Goal: Information Seeking & Learning: Learn about a topic

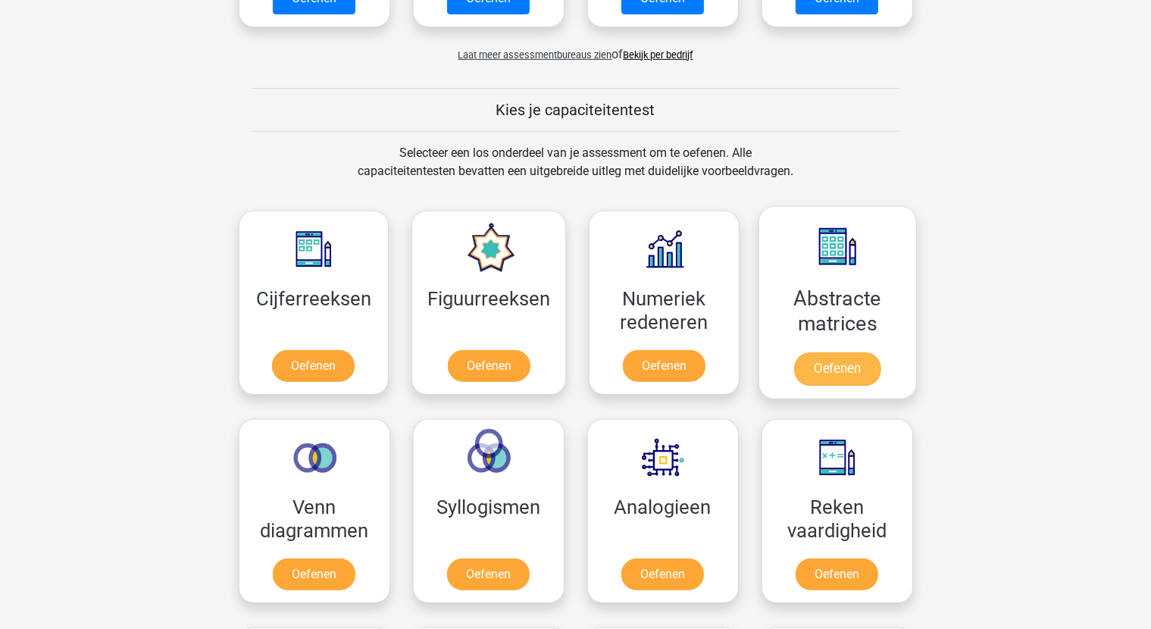
scroll to position [606, 0]
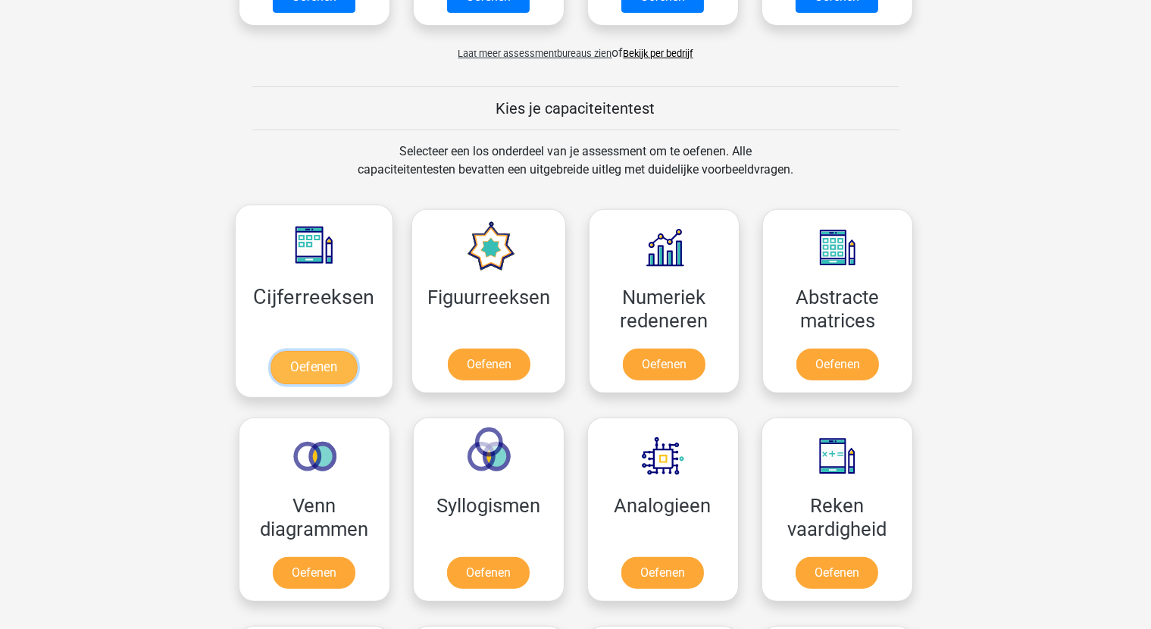
click at [357, 351] on link "Oefenen" at bounding box center [313, 367] width 86 height 33
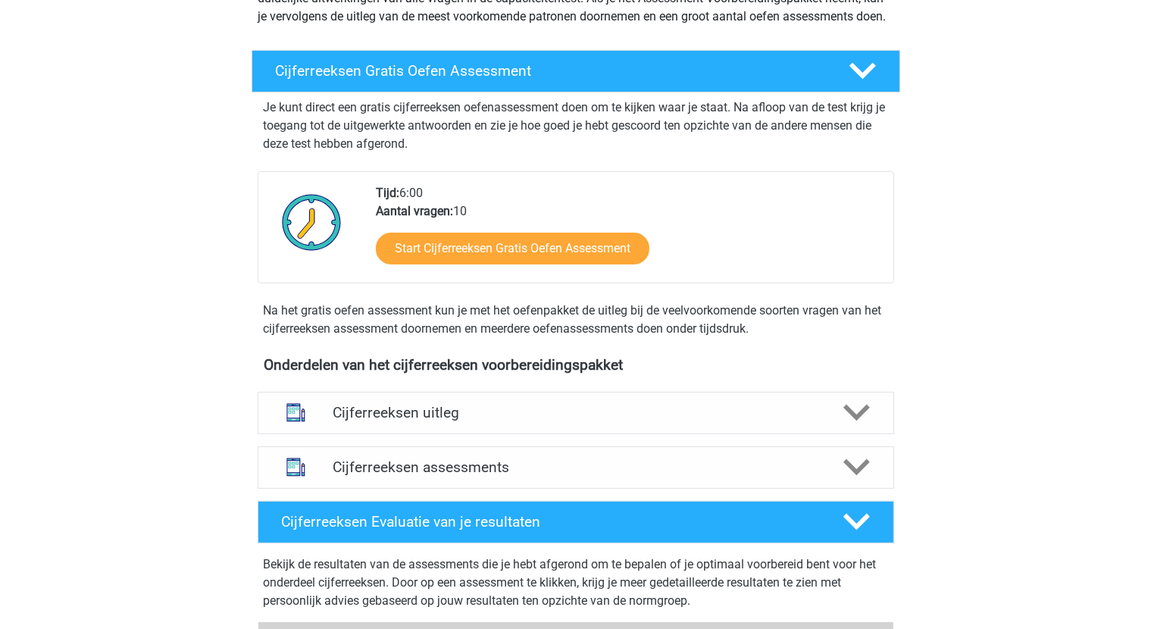
scroll to position [227, 0]
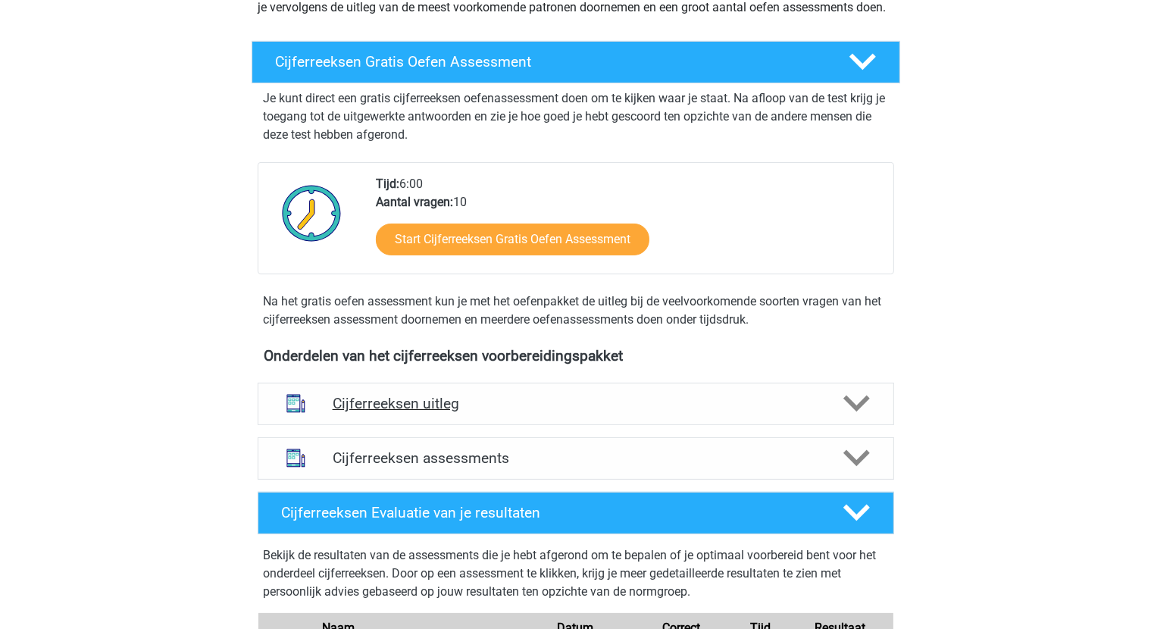
click at [473, 412] on h4 "Cijferreeksen uitleg" at bounding box center [576, 403] width 486 height 17
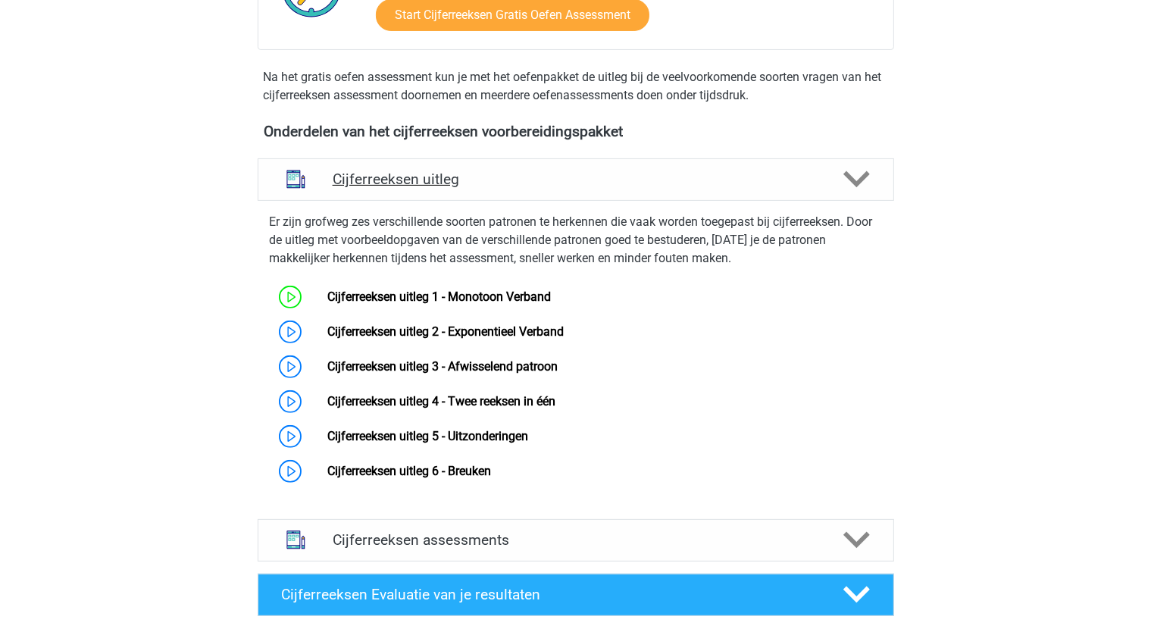
scroll to position [455, 0]
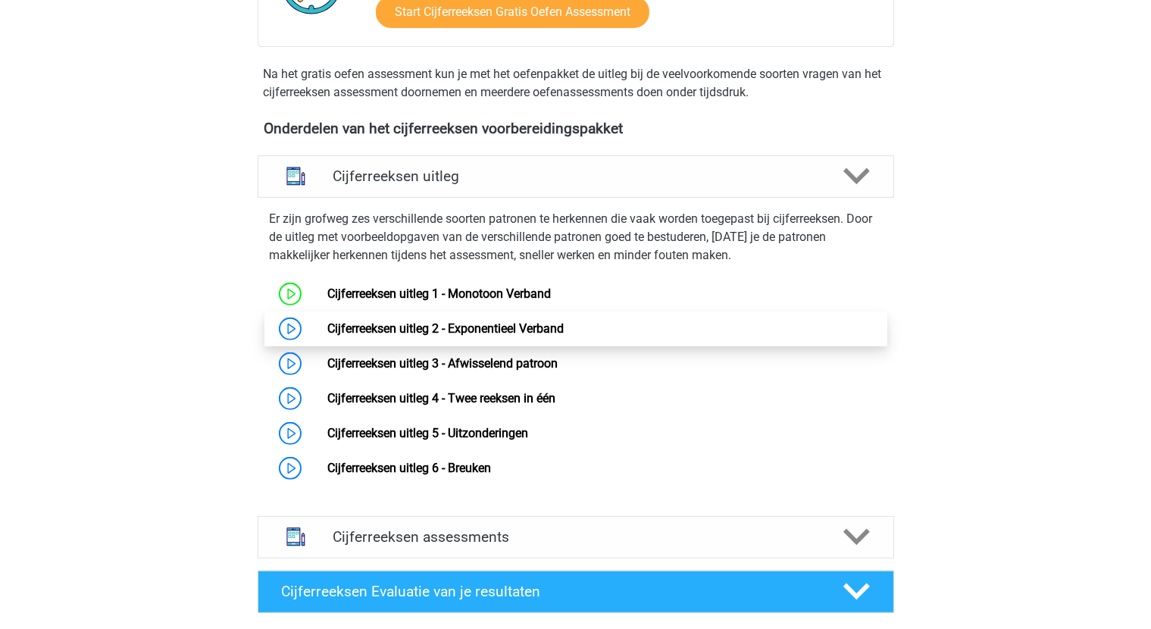
click at [455, 336] on link "Cijferreeksen uitleg 2 - Exponentieel Verband" at bounding box center [445, 328] width 236 height 14
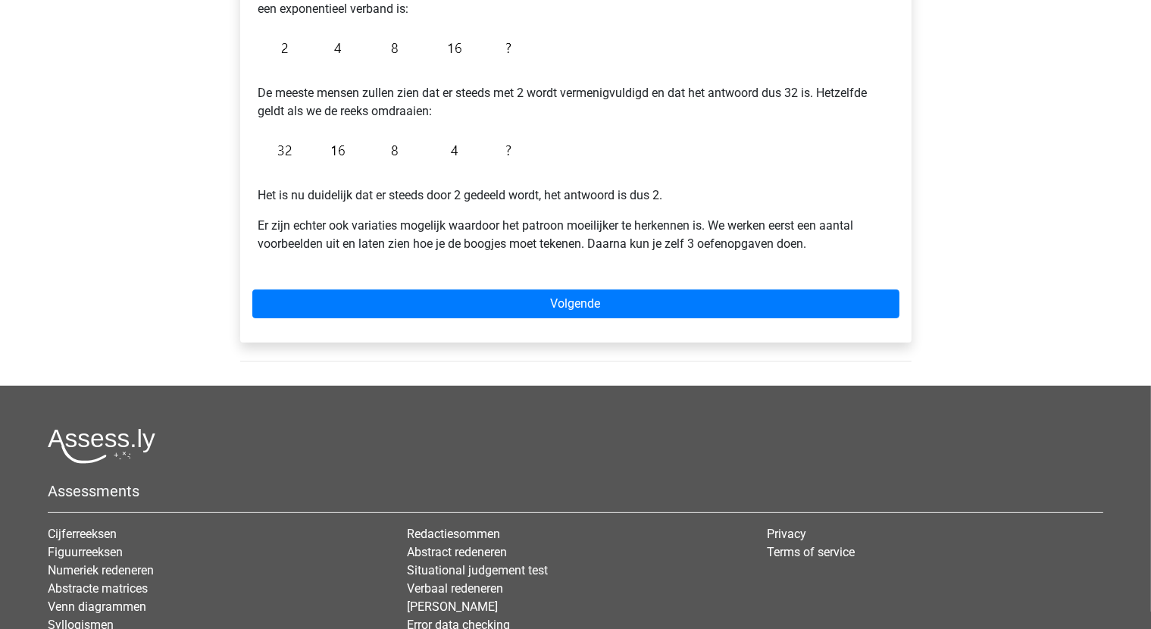
scroll to position [379, 0]
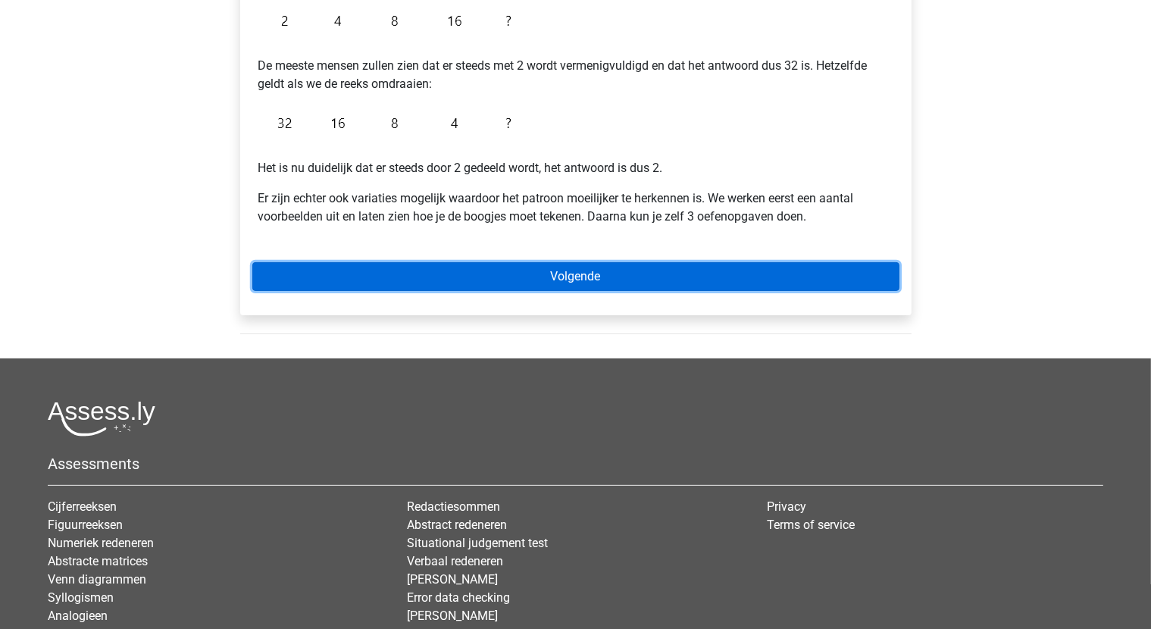
click at [565, 280] on link "Volgende" at bounding box center [575, 276] width 647 height 29
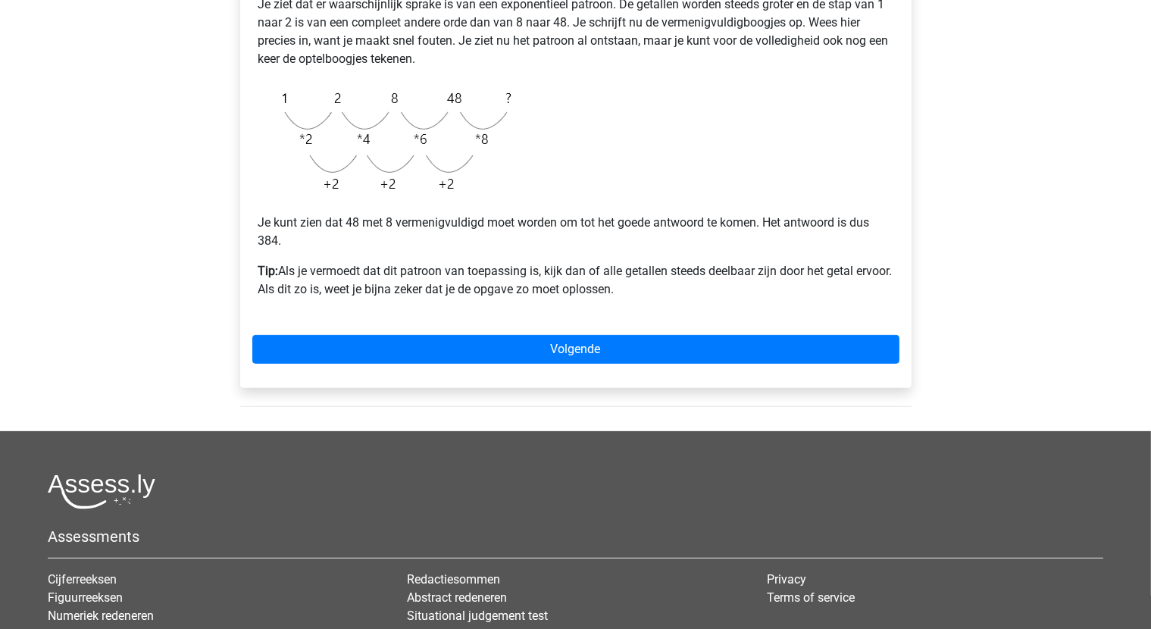
scroll to position [379, 0]
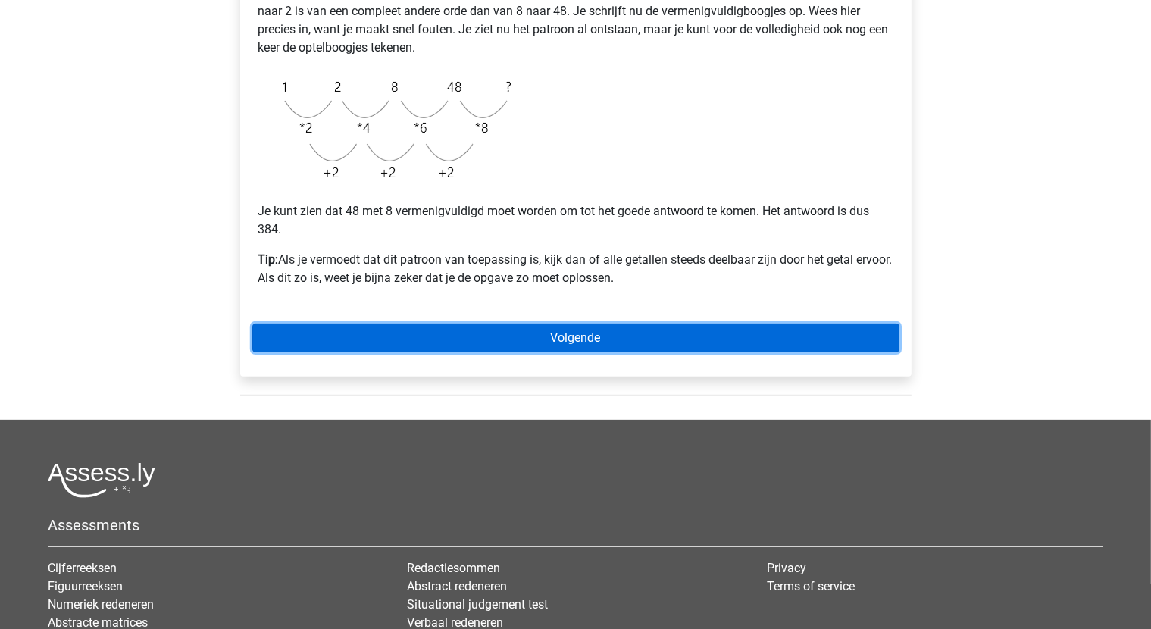
click at [585, 341] on link "Volgende" at bounding box center [575, 338] width 647 height 29
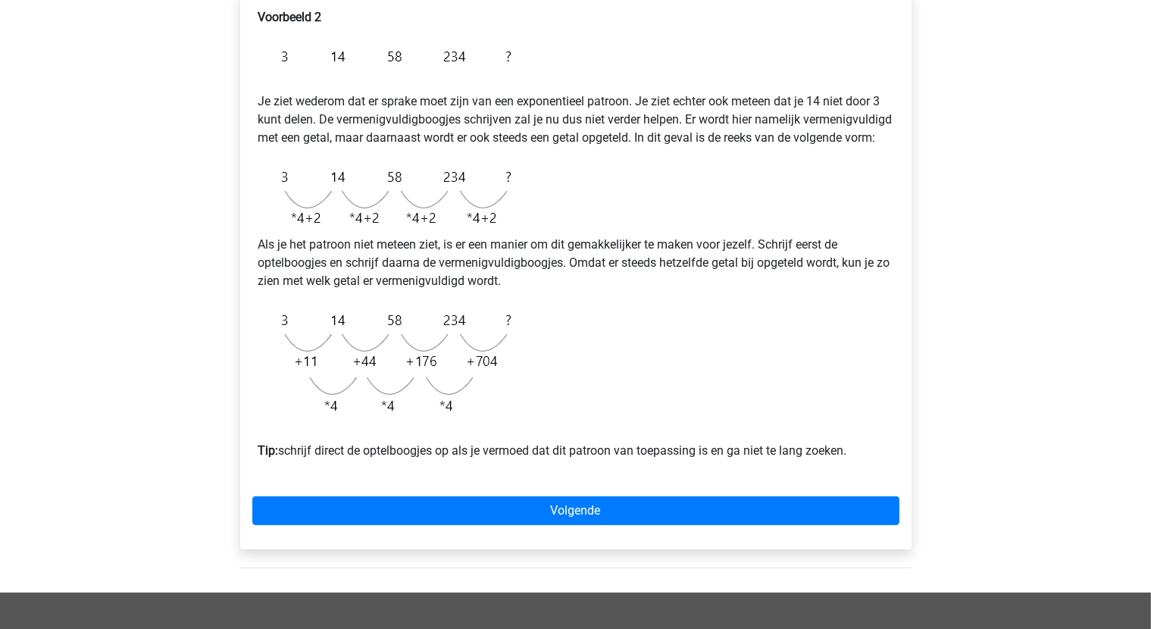
scroll to position [303, 0]
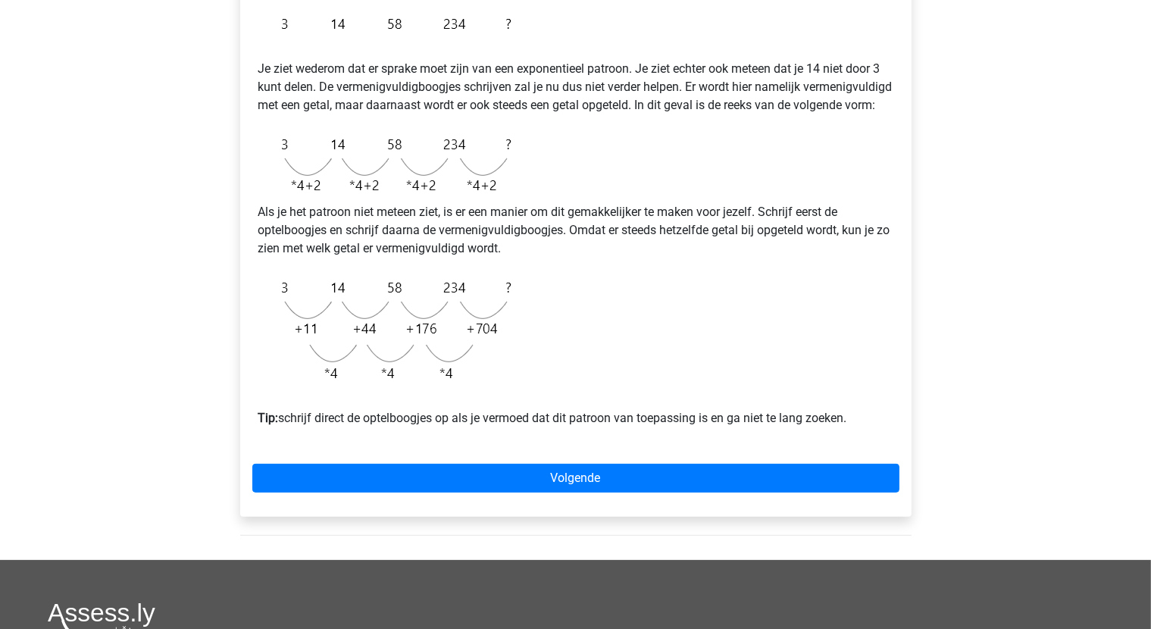
drag, startPoint x: 478, startPoint y: 180, endPoint x: 738, endPoint y: 179, distance: 259.9
click at [738, 179] on div "Voorbeeld 2 Je ziet wederom dat er sprake moet zijn van een exponentieel patroo…" at bounding box center [575, 208] width 647 height 476
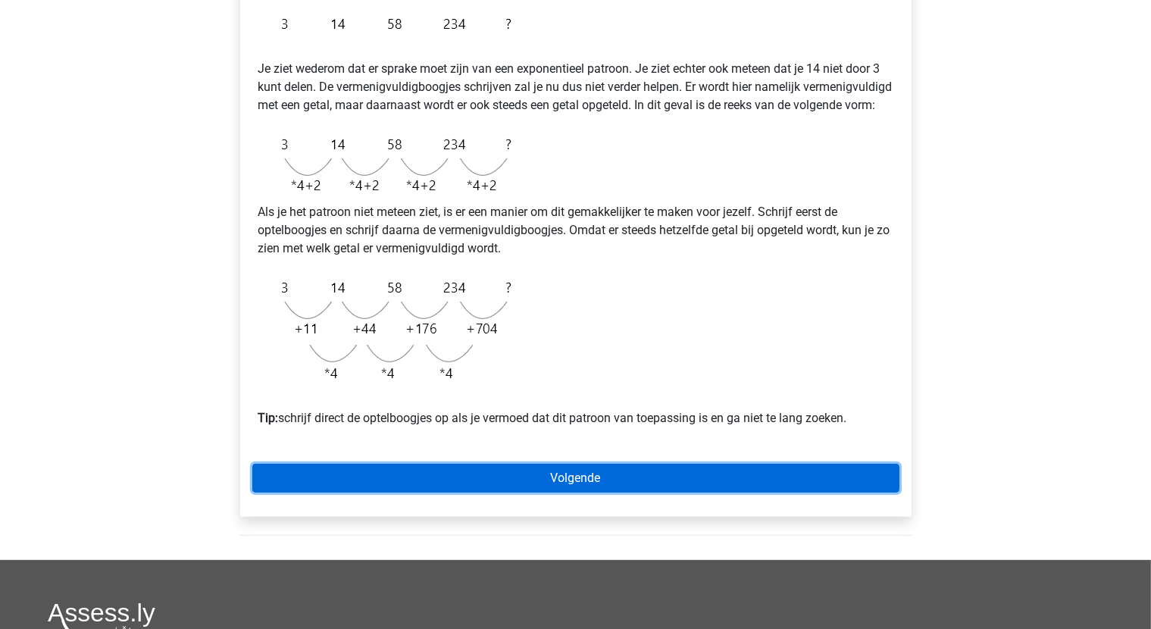
click at [586, 492] on link "Volgende" at bounding box center [575, 478] width 647 height 29
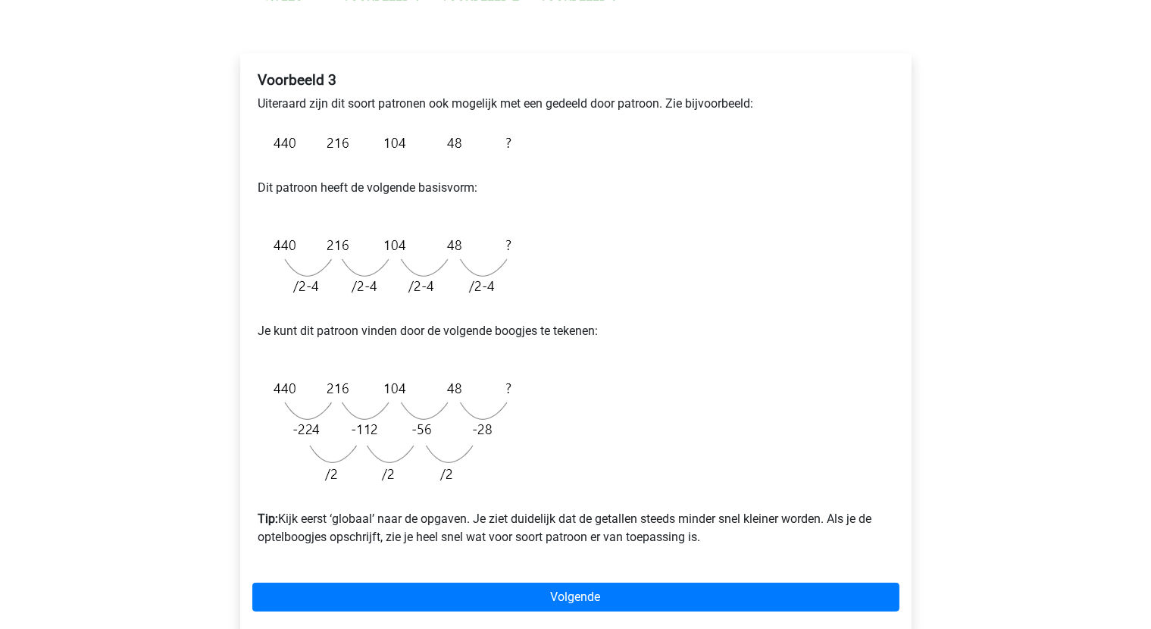
scroll to position [303, 0]
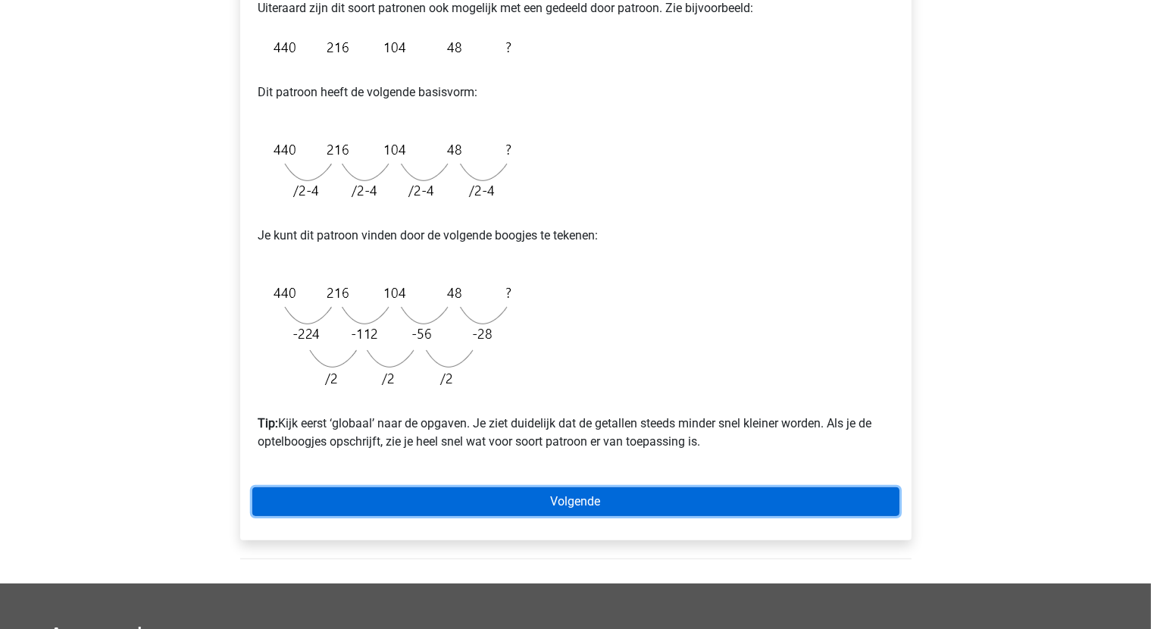
click at [556, 501] on link "Volgende" at bounding box center [575, 501] width 647 height 29
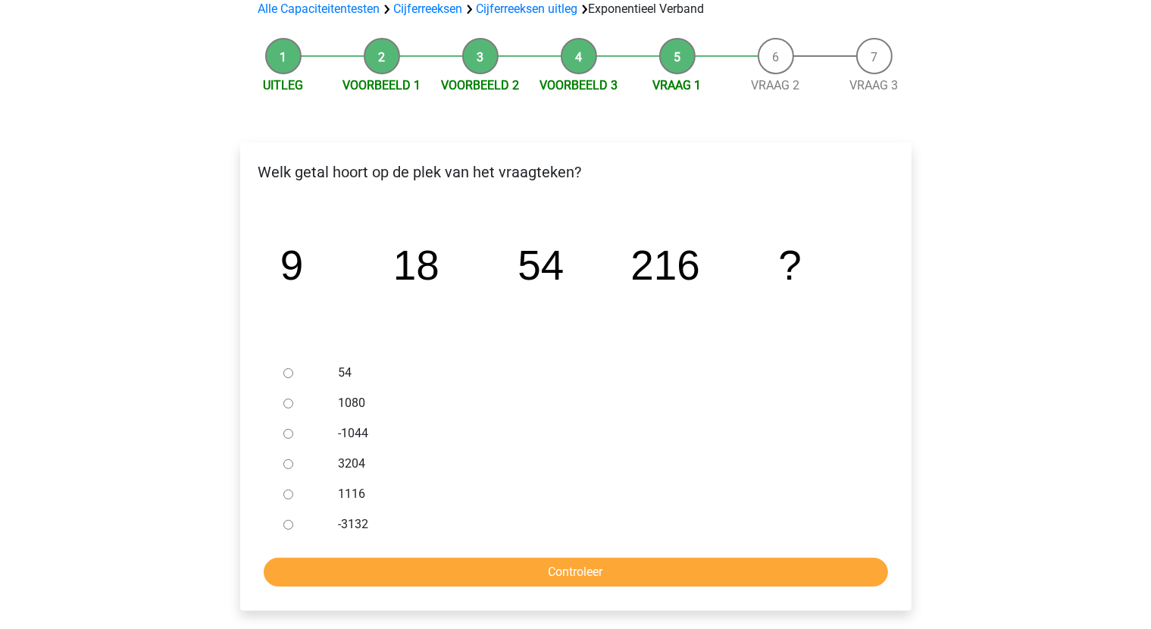
scroll to position [152, 0]
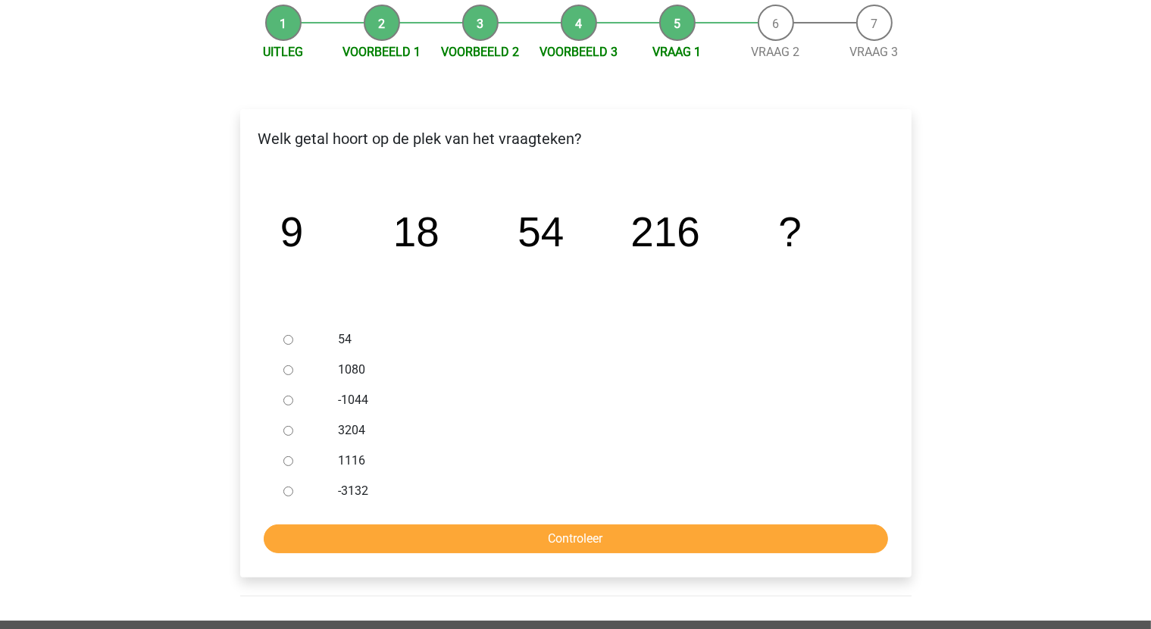
click at [289, 371] on input "1080" at bounding box center [288, 370] width 10 height 10
radio input "true"
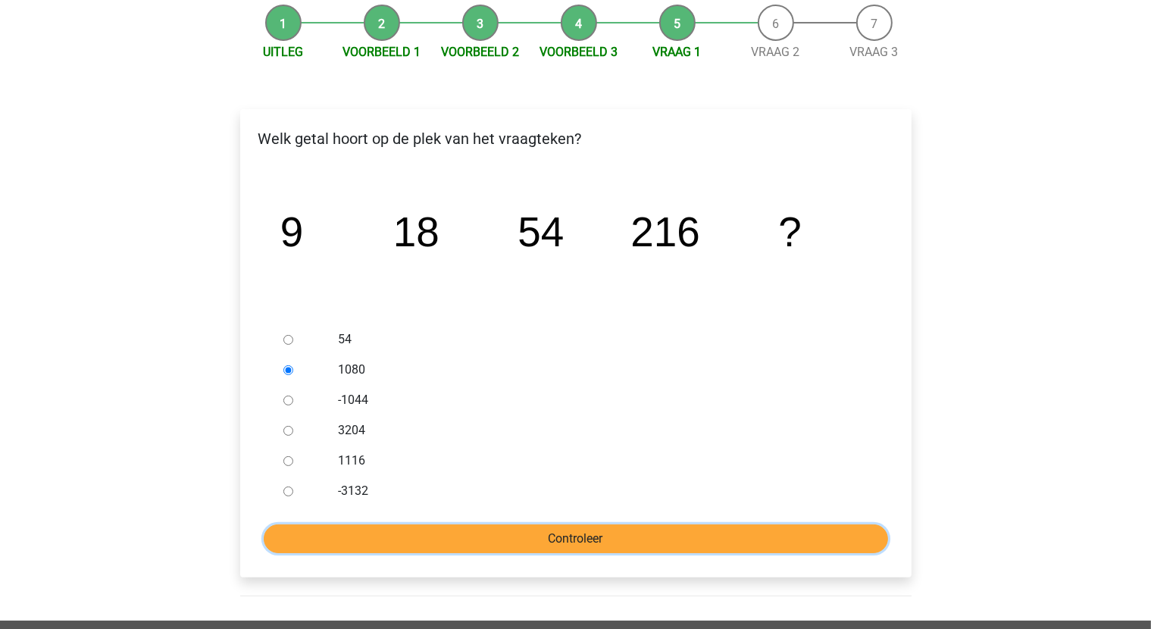
click at [609, 530] on input "Controleer" at bounding box center [576, 538] width 624 height 29
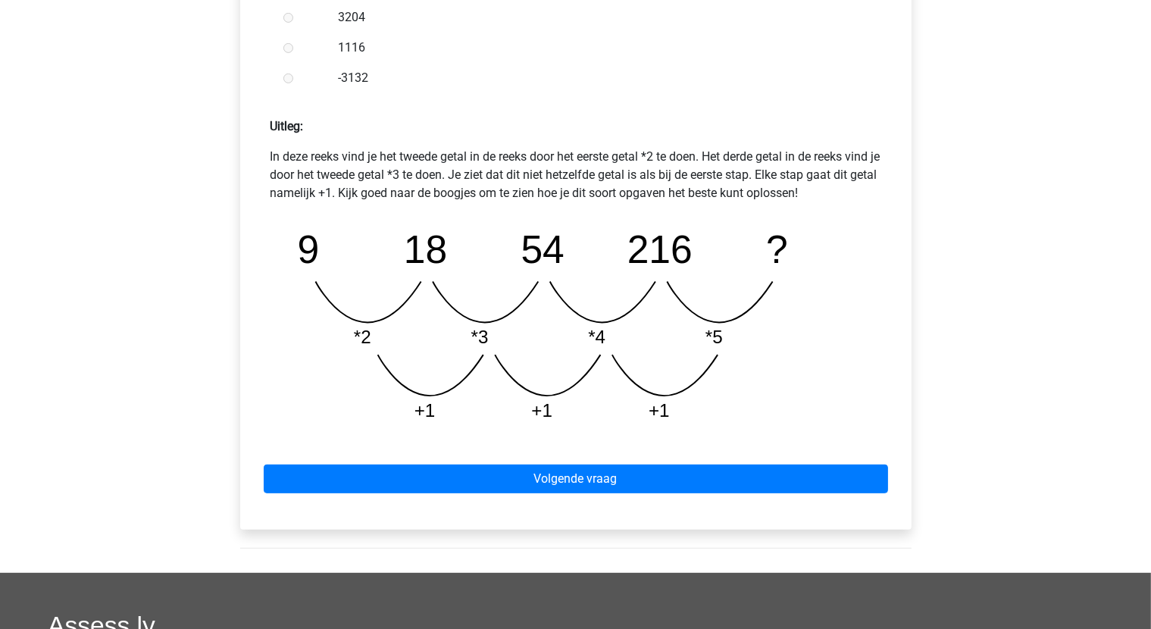
scroll to position [606, 0]
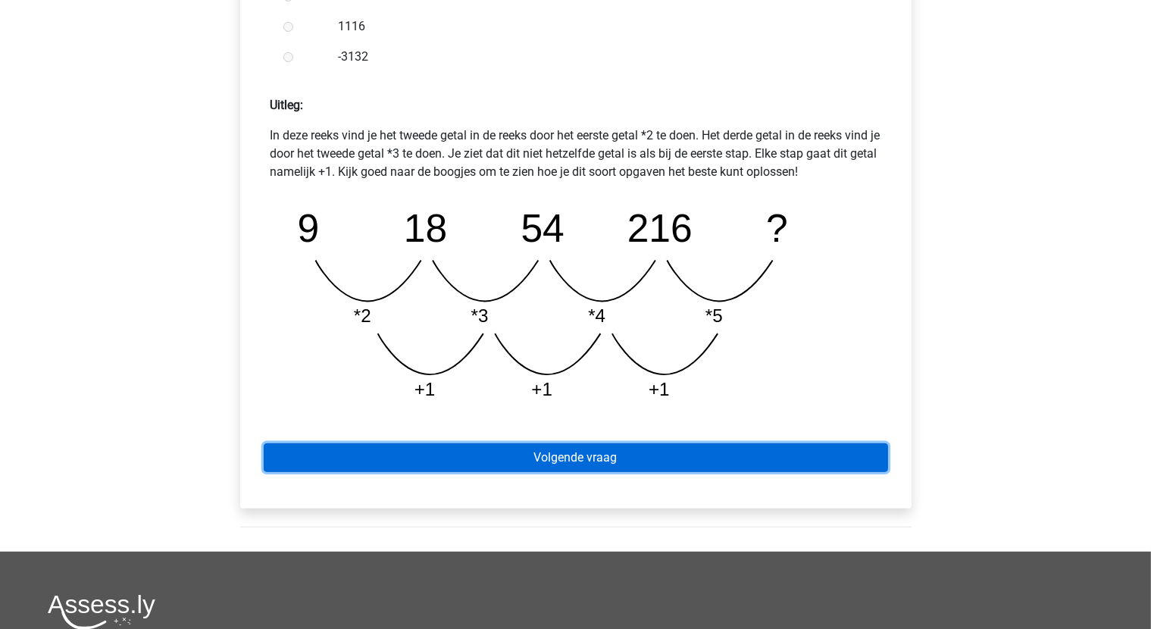
click at [615, 461] on link "Volgende vraag" at bounding box center [576, 457] width 624 height 29
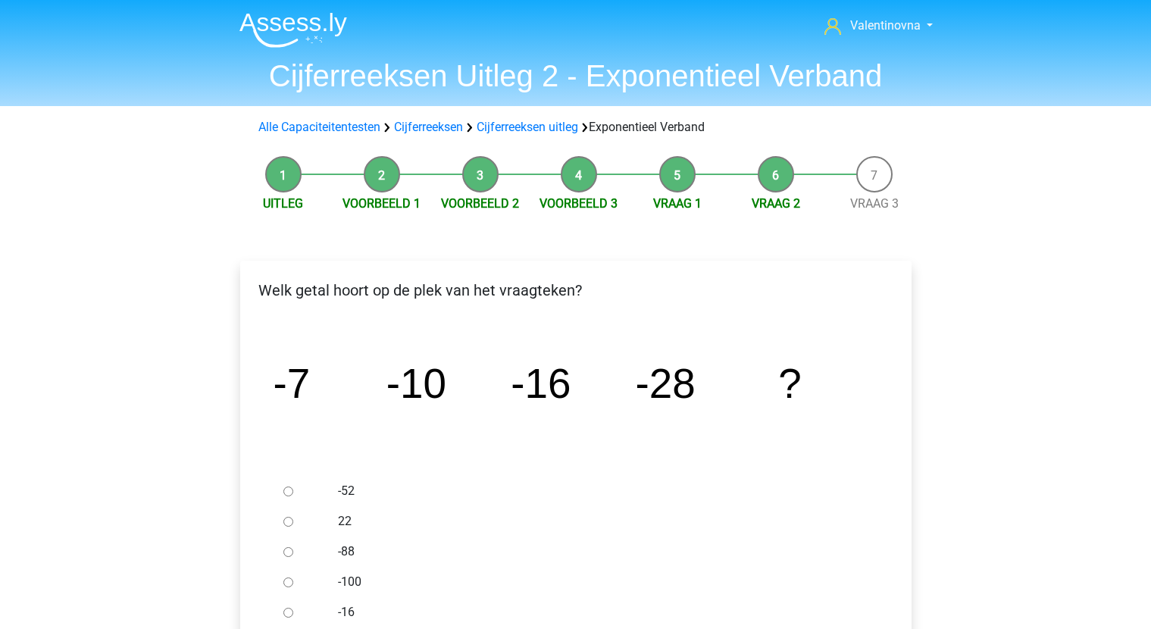
scroll to position [227, 0]
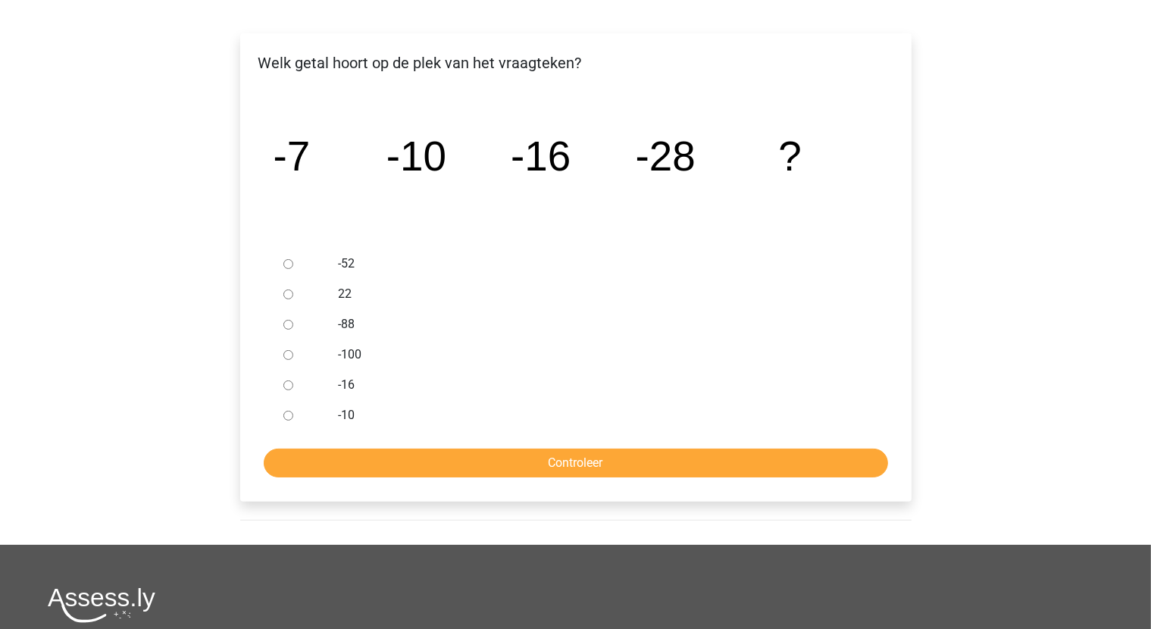
click at [287, 261] on input "-52" at bounding box center [288, 264] width 10 height 10
radio input "true"
click at [620, 465] on input "Controleer" at bounding box center [576, 463] width 624 height 29
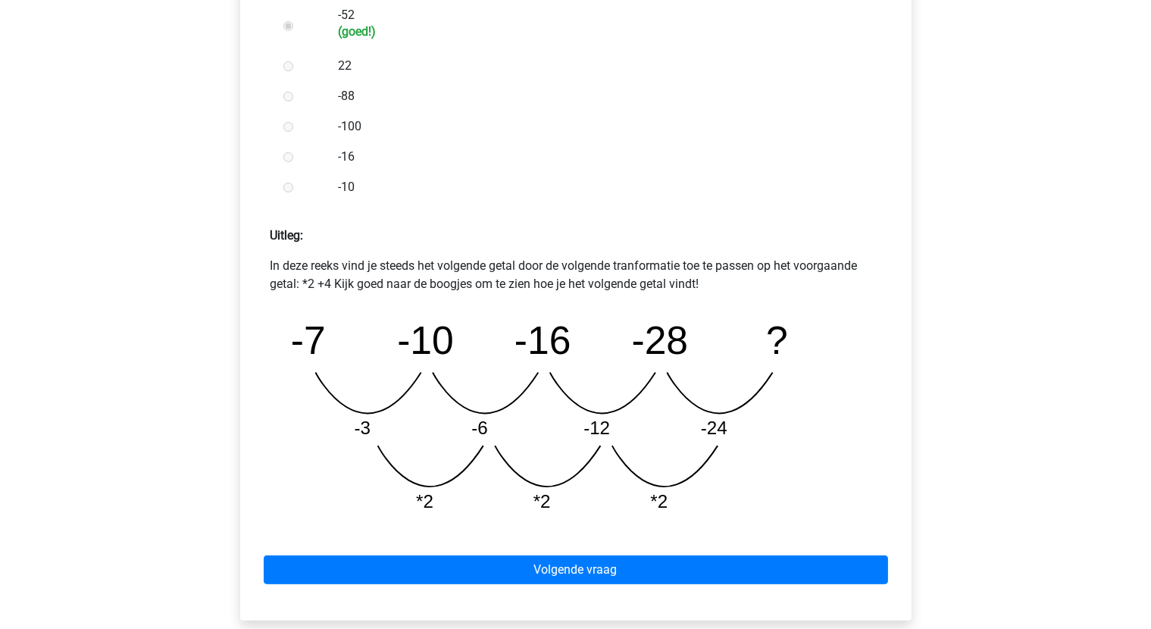
scroll to position [530, 0]
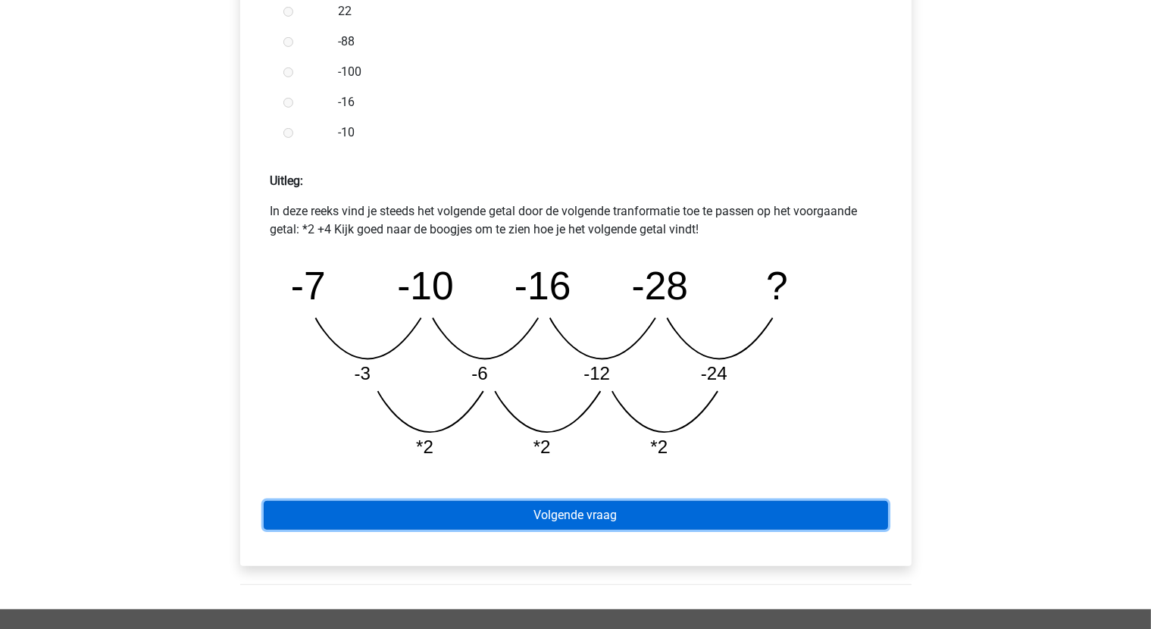
click at [639, 520] on link "Volgende vraag" at bounding box center [576, 515] width 624 height 29
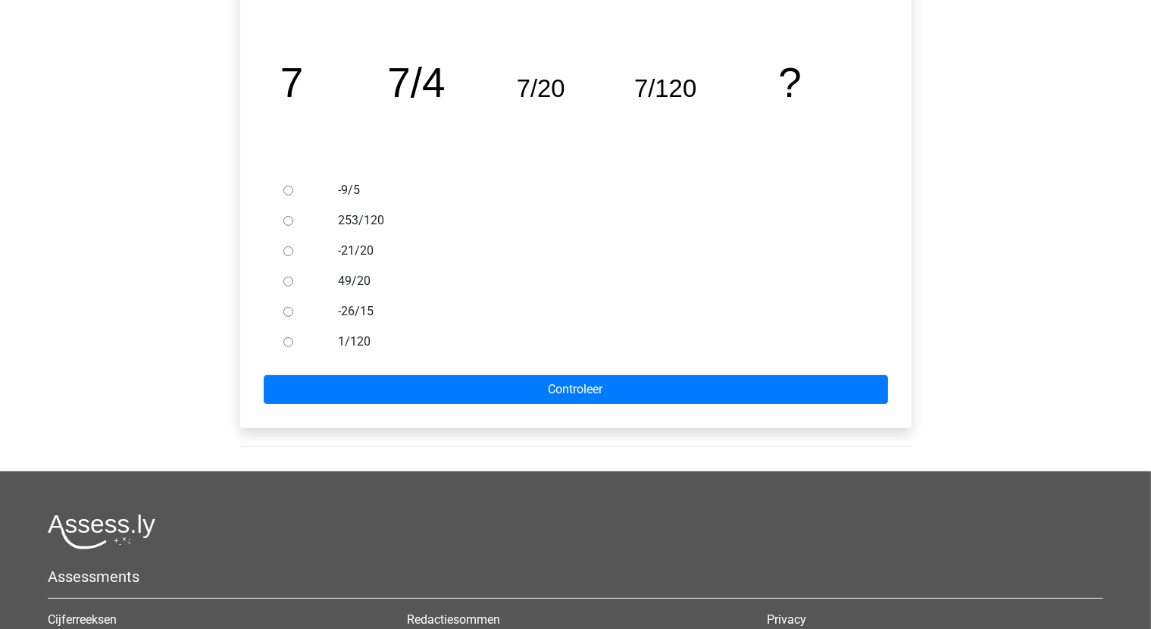
scroll to position [303, 0]
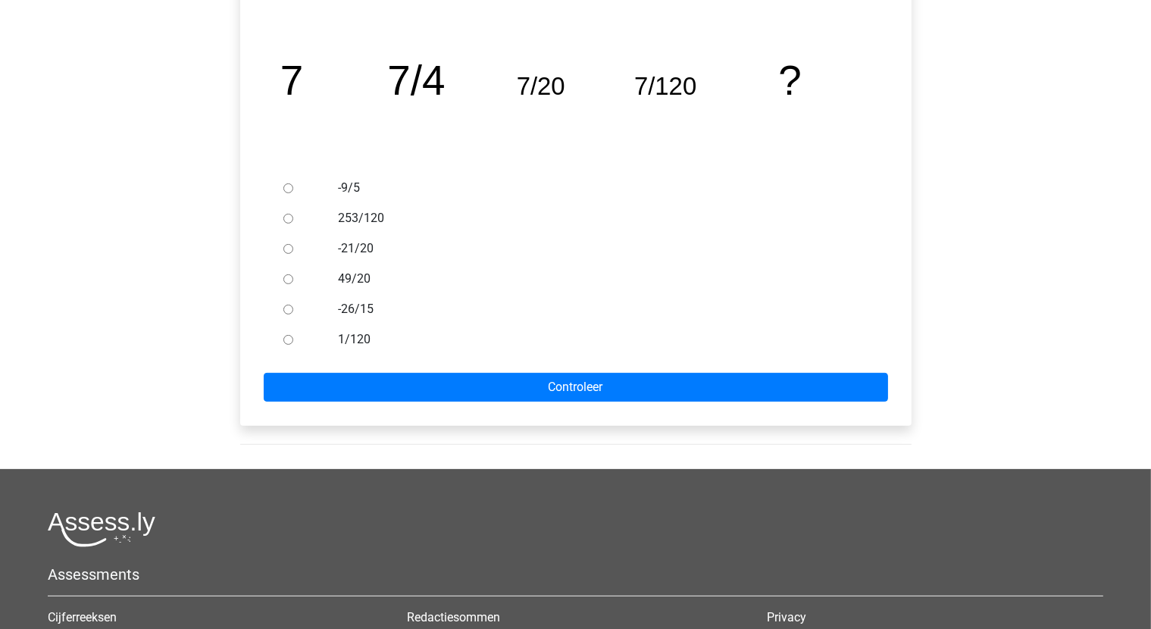
click at [286, 343] on input "1/120" at bounding box center [288, 340] width 10 height 10
radio input "true"
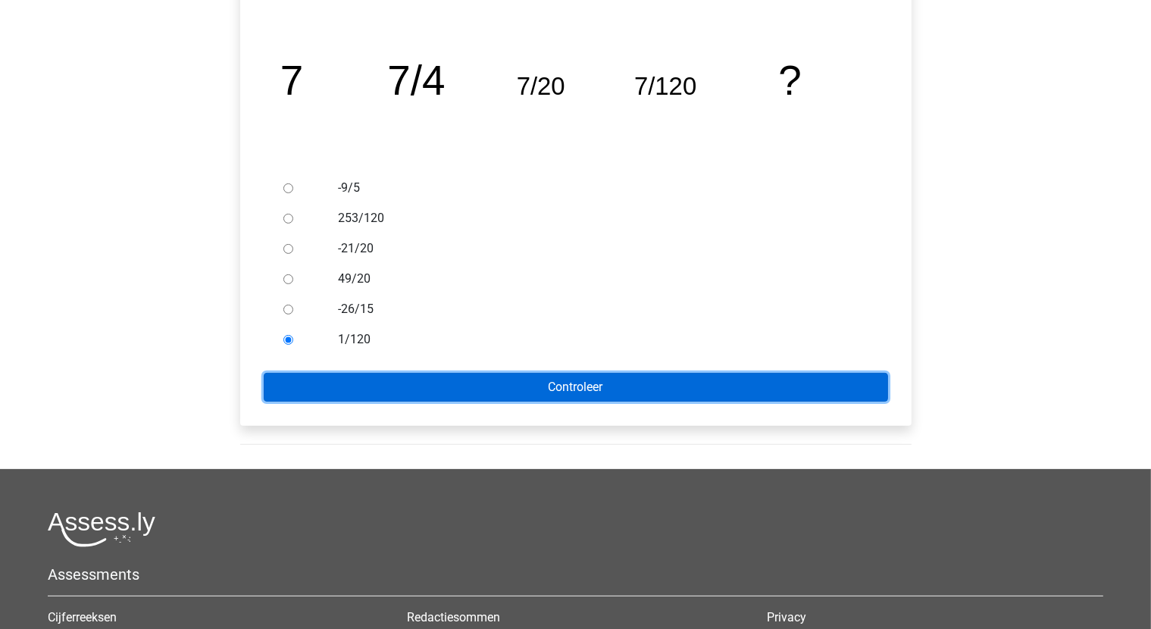
click at [538, 389] on input "Controleer" at bounding box center [576, 387] width 624 height 29
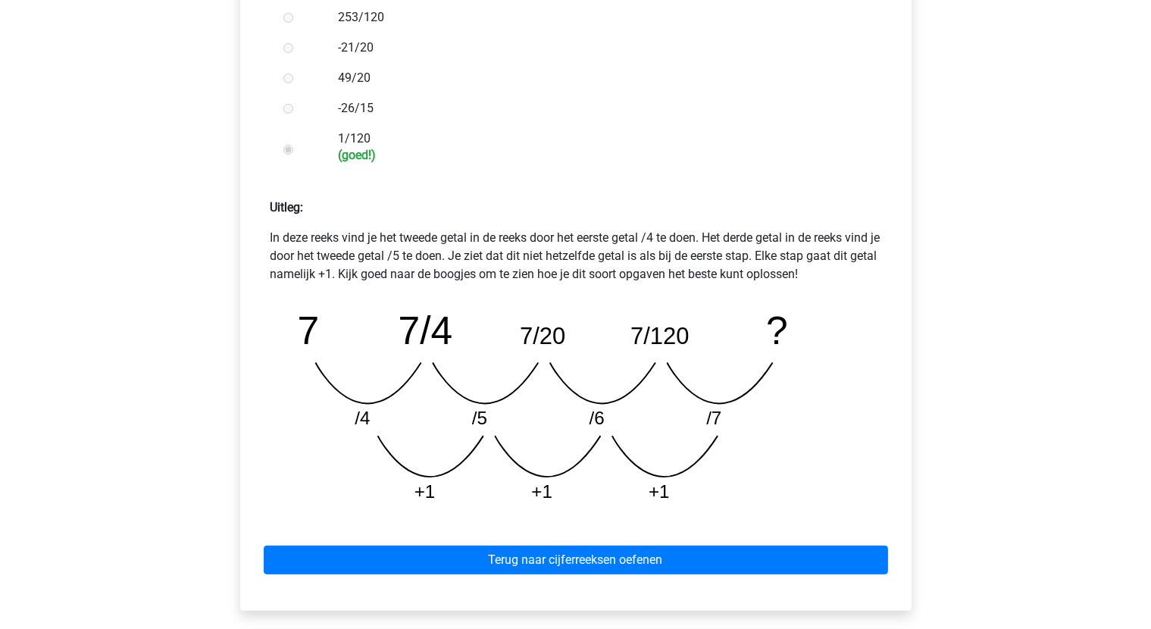
scroll to position [530, 0]
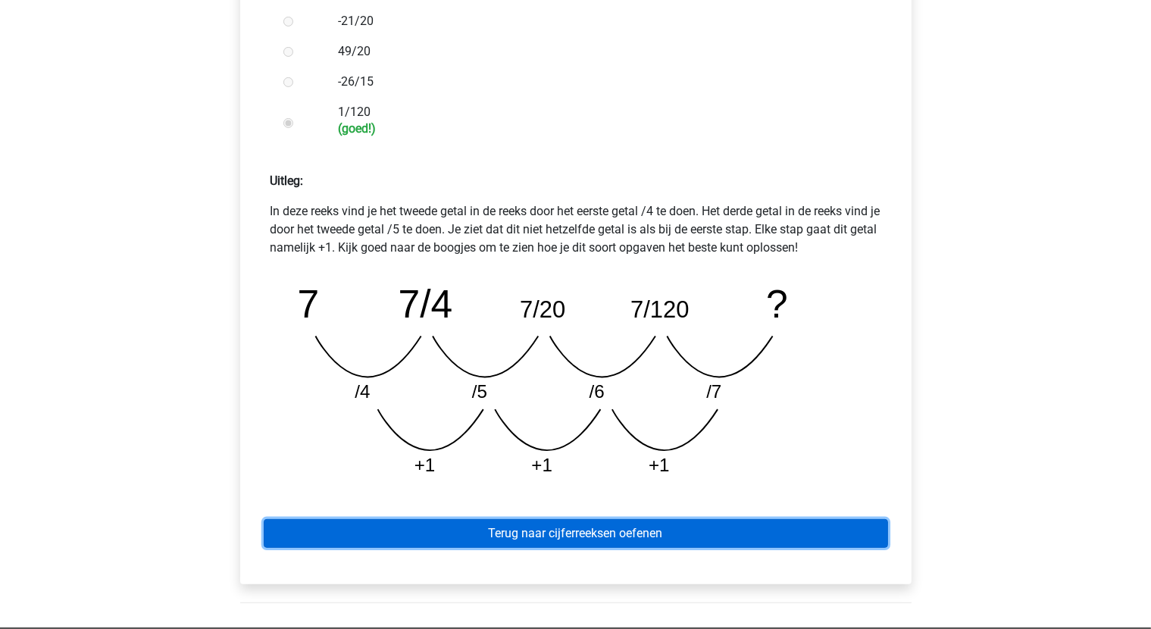
click at [617, 540] on link "Terug naar cijferreeksen oefenen" at bounding box center [576, 533] width 624 height 29
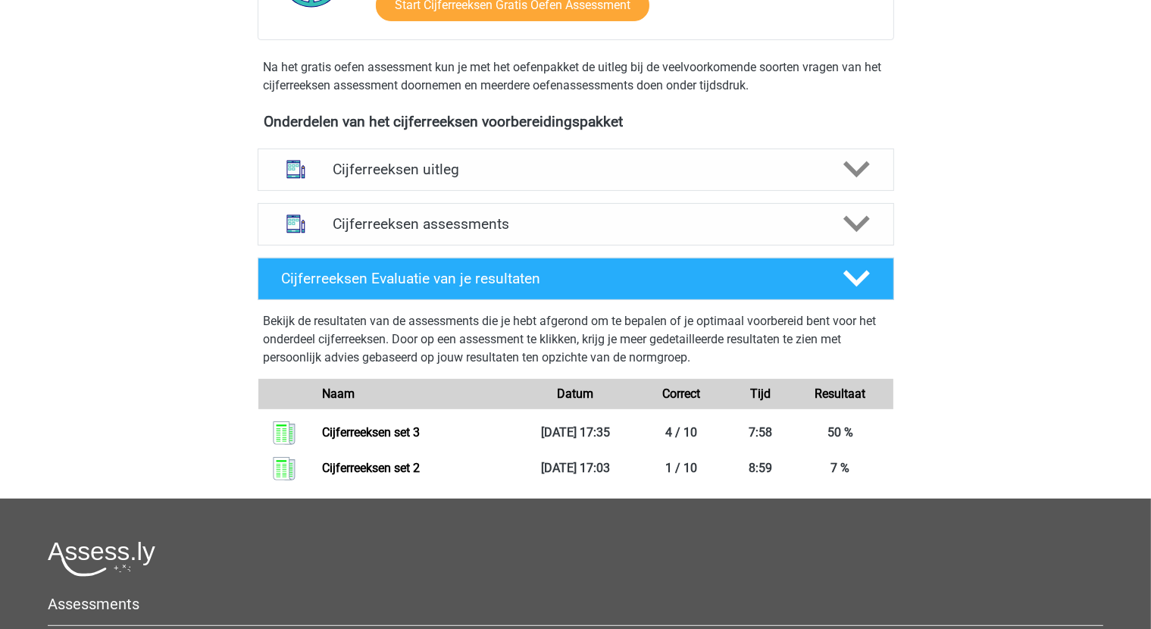
scroll to position [455, 0]
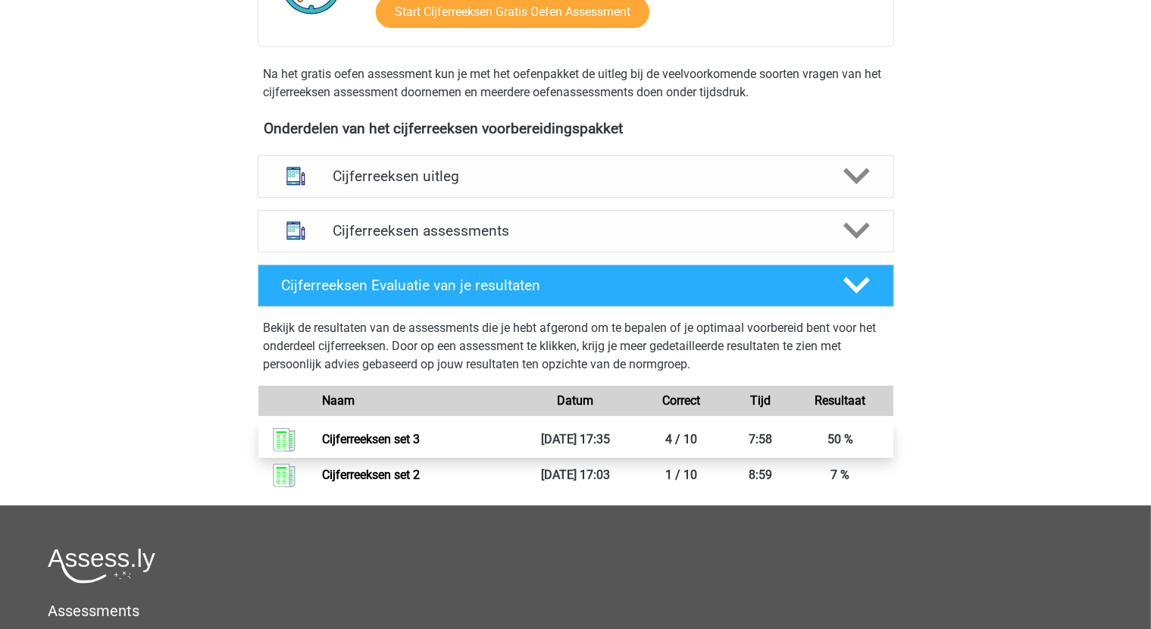
click at [407, 446] on link "Cijferreeksen set 3" at bounding box center [371, 439] width 98 height 14
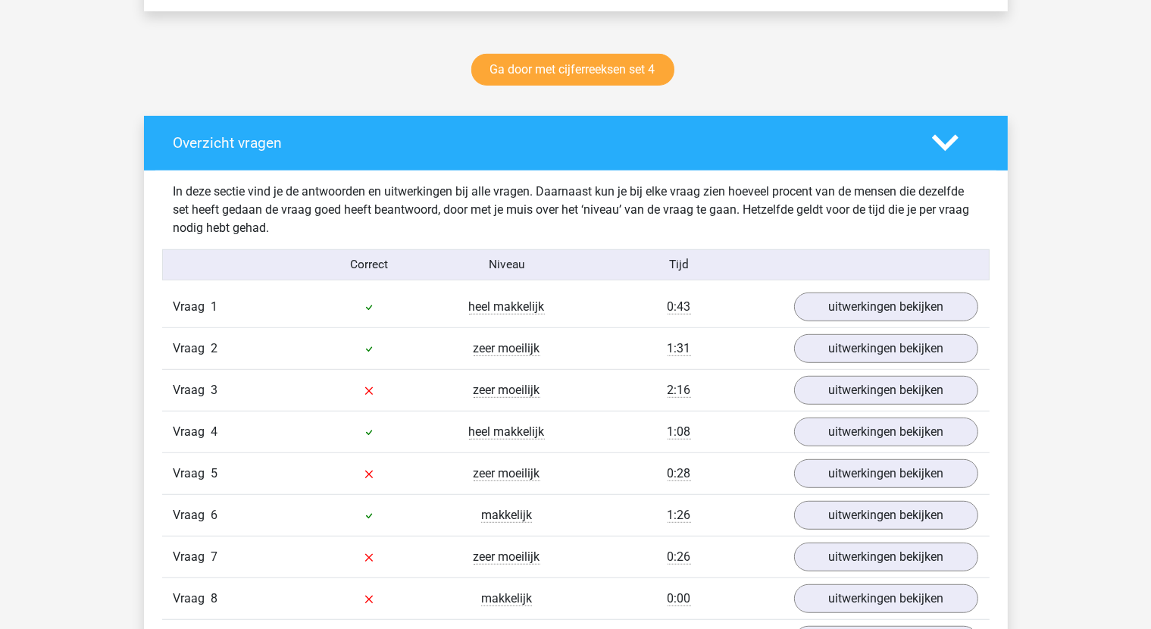
scroll to position [758, 0]
click at [618, 61] on link "Ga door met cijferreeksen set 4" at bounding box center [572, 70] width 203 height 32
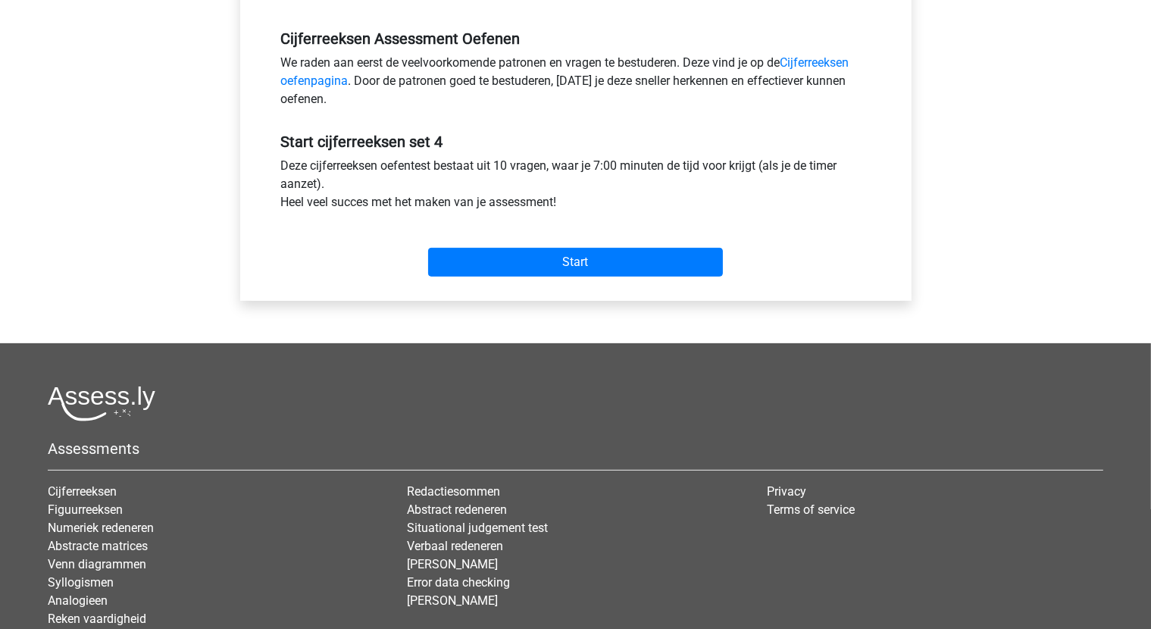
scroll to position [455, 0]
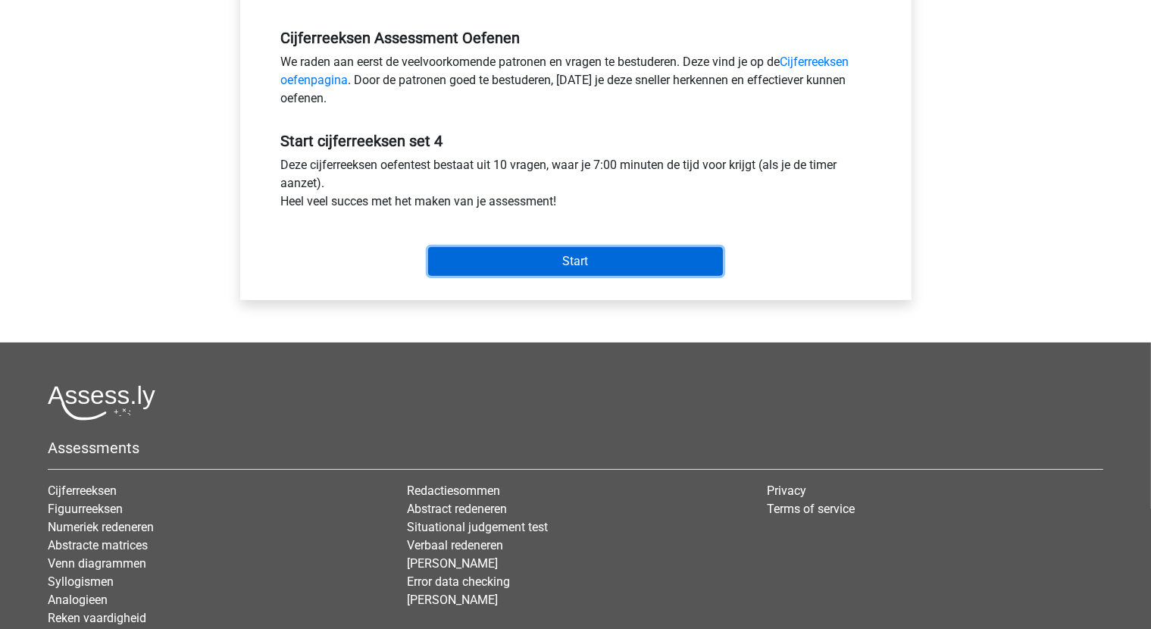
click at [619, 264] on input "Start" at bounding box center [575, 261] width 295 height 29
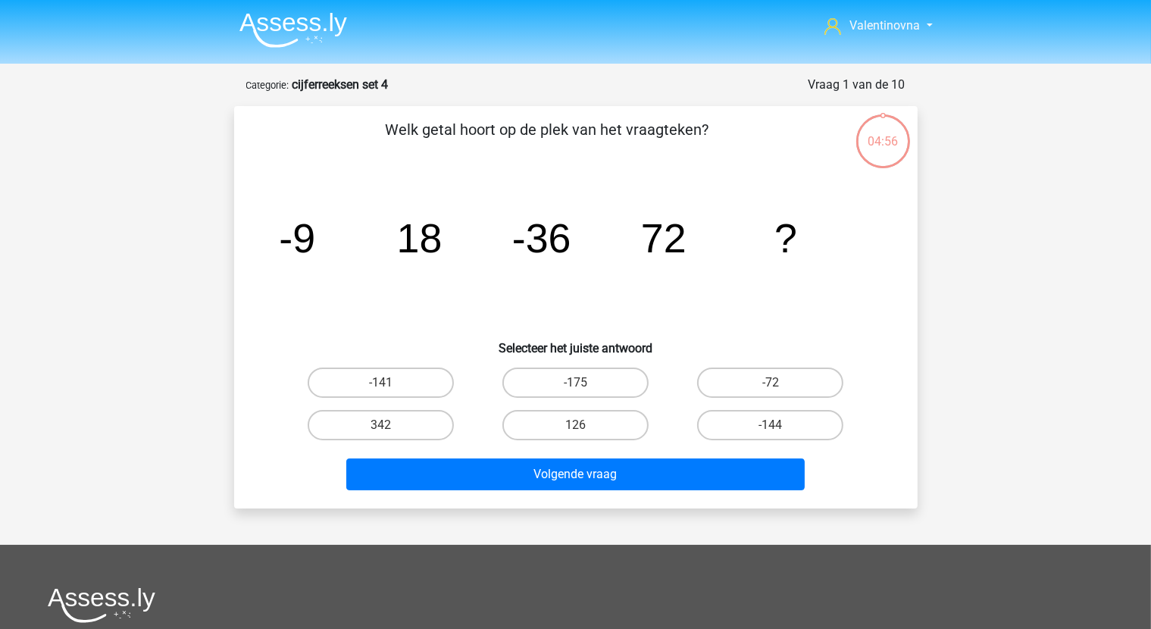
click at [778, 428] on input "-144" at bounding box center [775, 430] width 10 height 10
radio input "true"
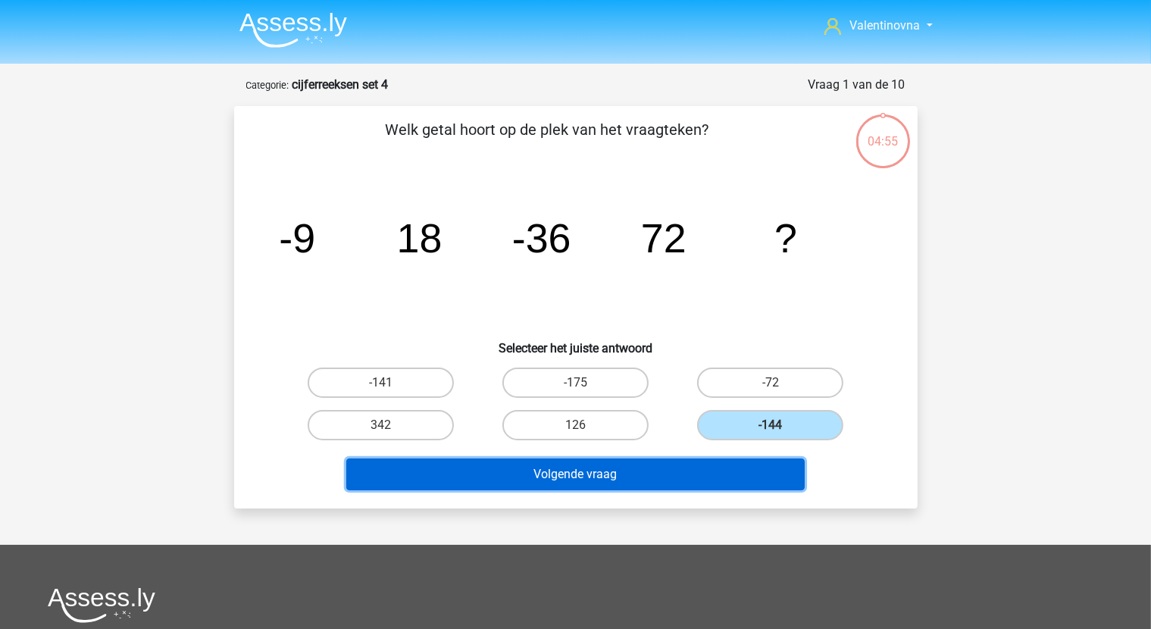
click at [739, 481] on button "Volgende vraag" at bounding box center [575, 474] width 458 height 32
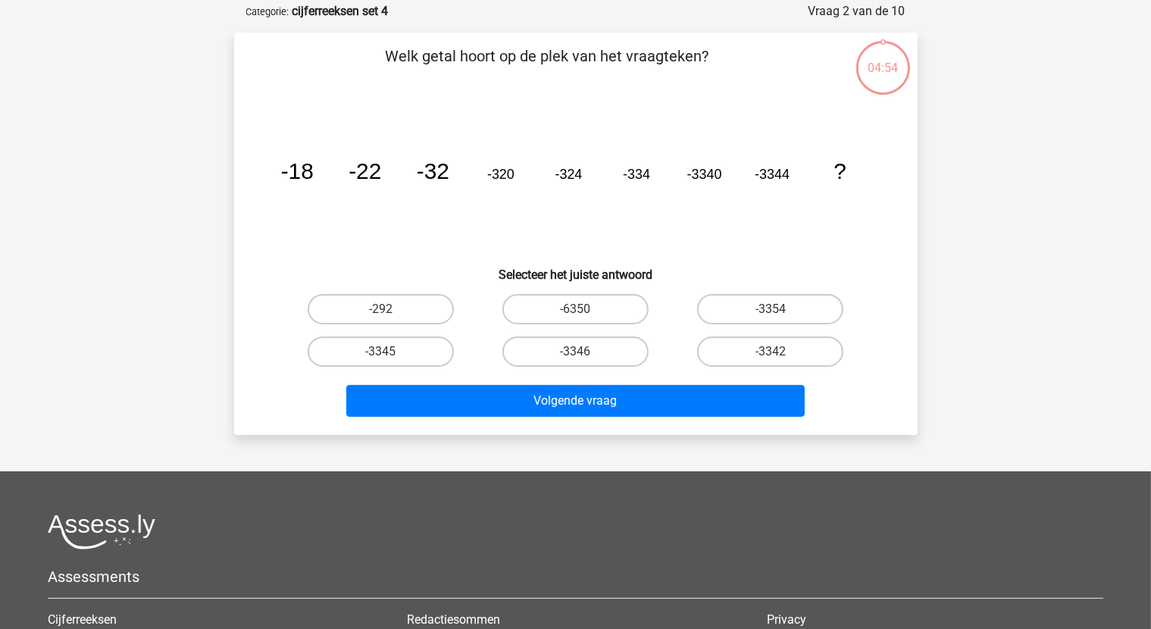
scroll to position [76, 0]
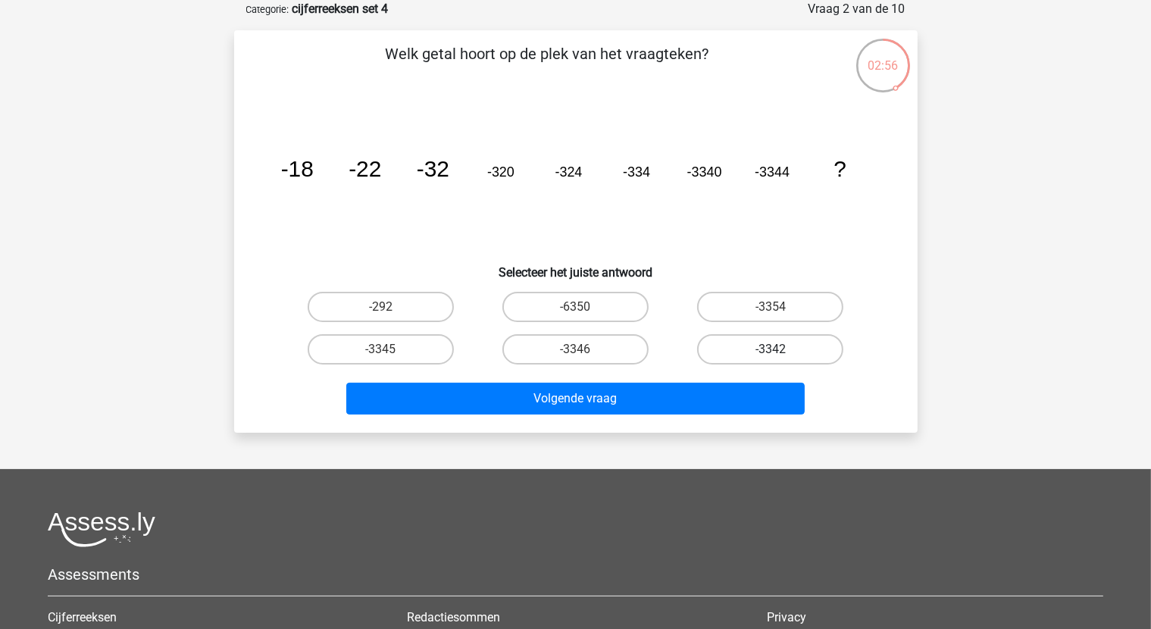
click at [797, 355] on label "-3342" at bounding box center [770, 349] width 146 height 30
click at [780, 355] on input "-3342" at bounding box center [775, 354] width 10 height 10
radio input "true"
click at [770, 352] on label "-3342" at bounding box center [770, 349] width 146 height 30
click at [770, 352] on input "-3342" at bounding box center [775, 354] width 10 height 10
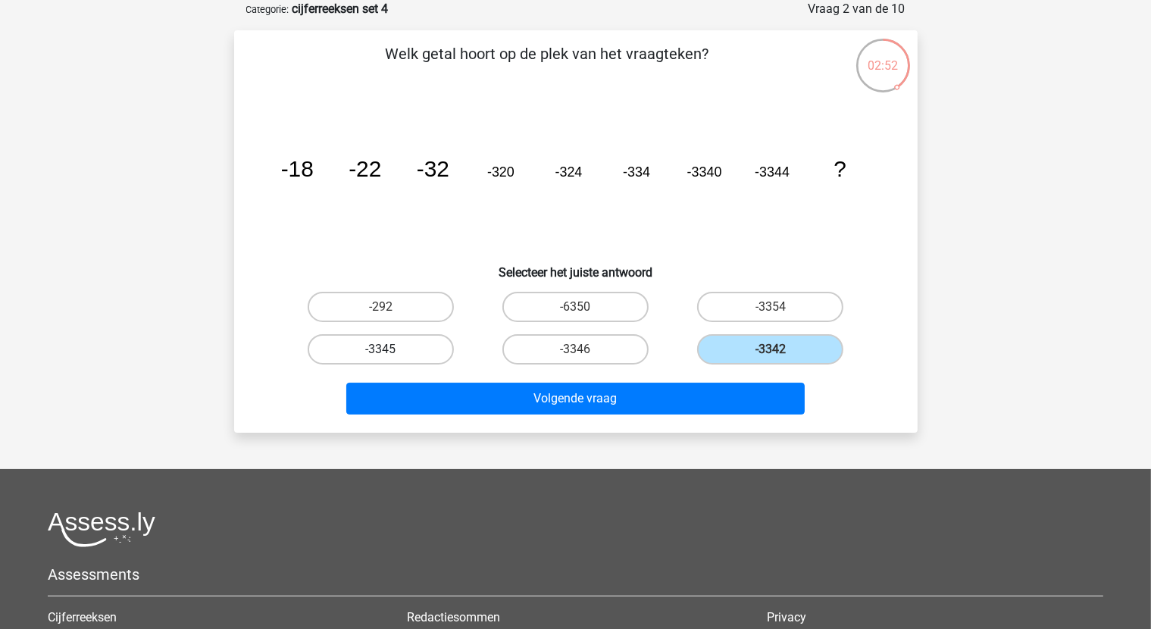
click at [412, 347] on label "-3345" at bounding box center [381, 349] width 146 height 30
click at [390, 349] on input "-3345" at bounding box center [385, 354] width 10 height 10
radio input "true"
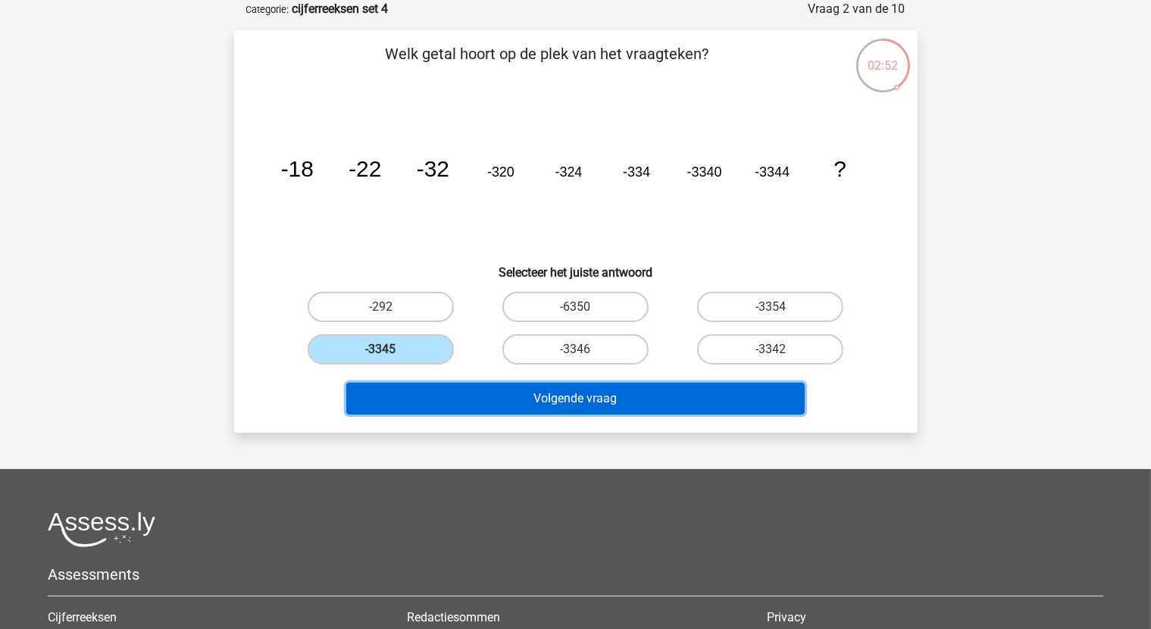
click at [567, 398] on button "Volgende vraag" at bounding box center [575, 399] width 458 height 32
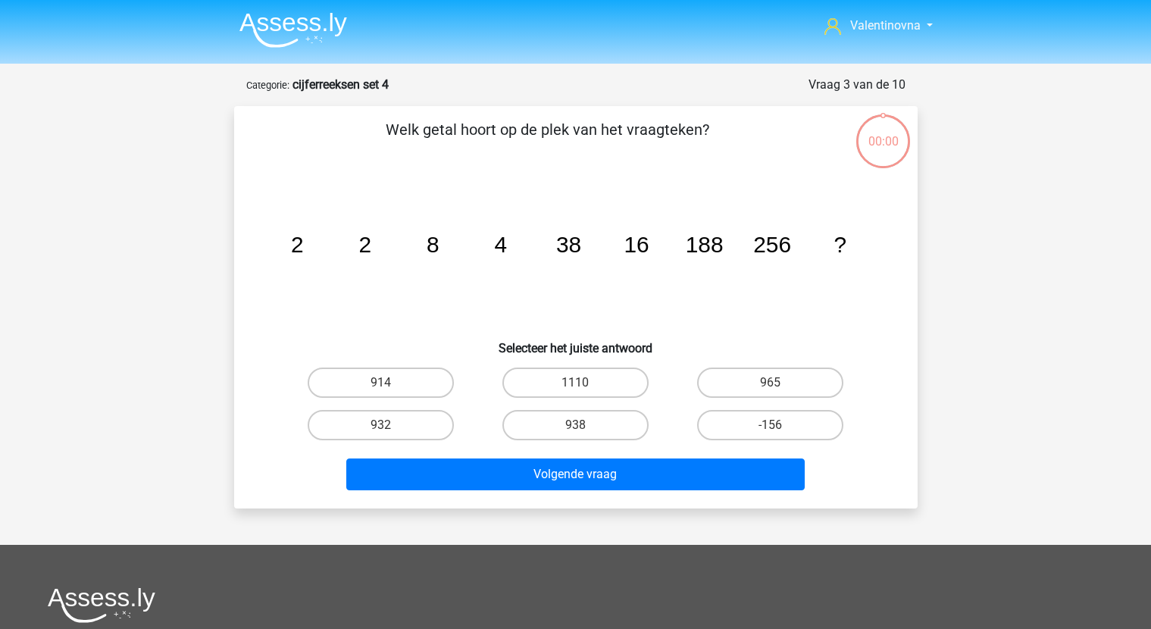
scroll to position [76, 0]
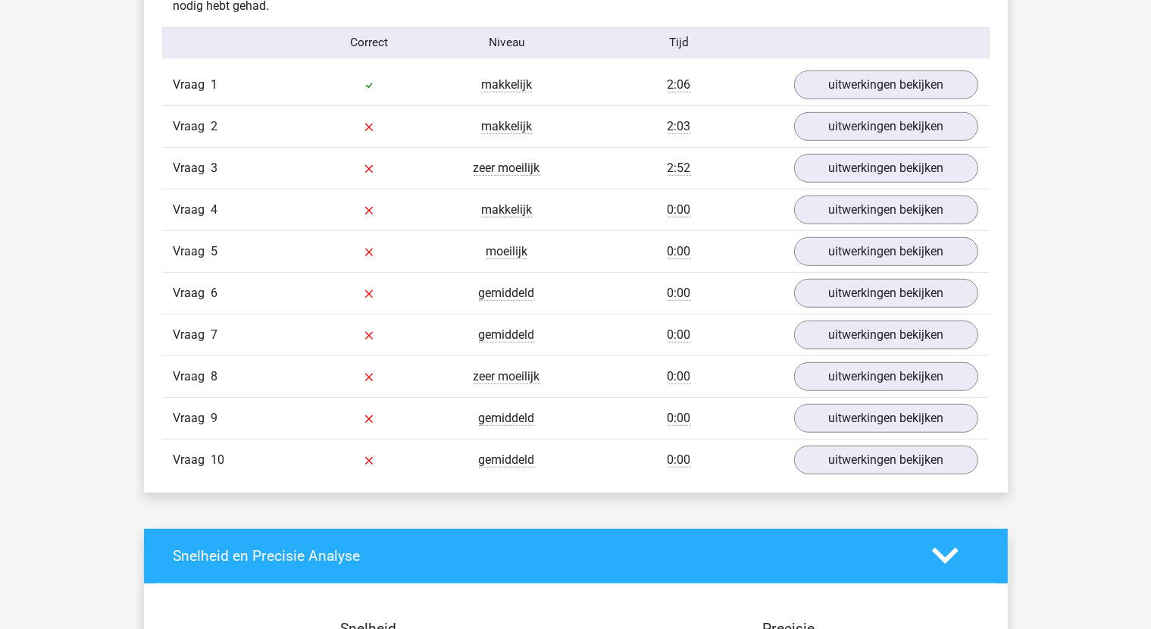
scroll to position [985, 0]
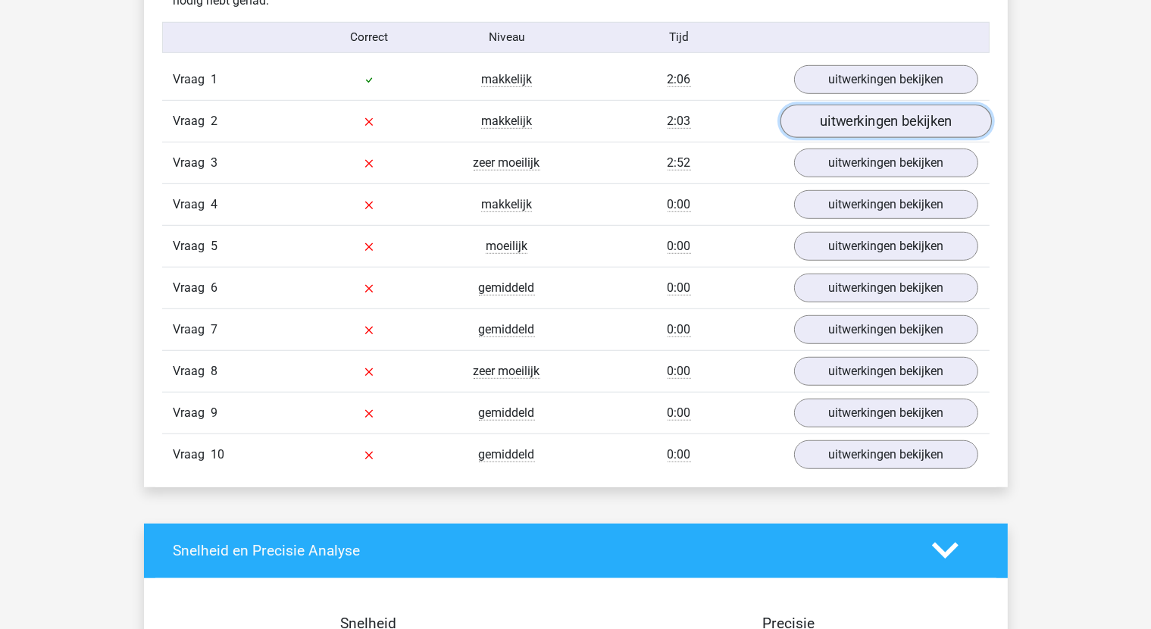
click at [833, 117] on link "uitwerkingen bekijken" at bounding box center [885, 121] width 211 height 33
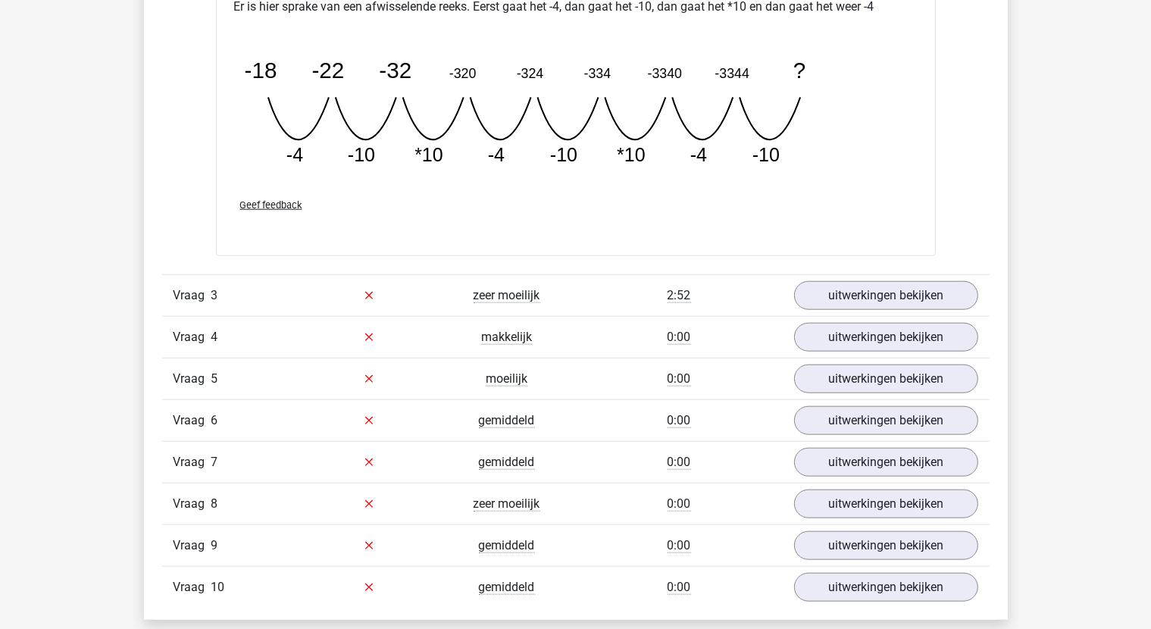
scroll to position [1515, 0]
click at [870, 292] on link "uitwerkingen bekijken" at bounding box center [885, 294] width 211 height 33
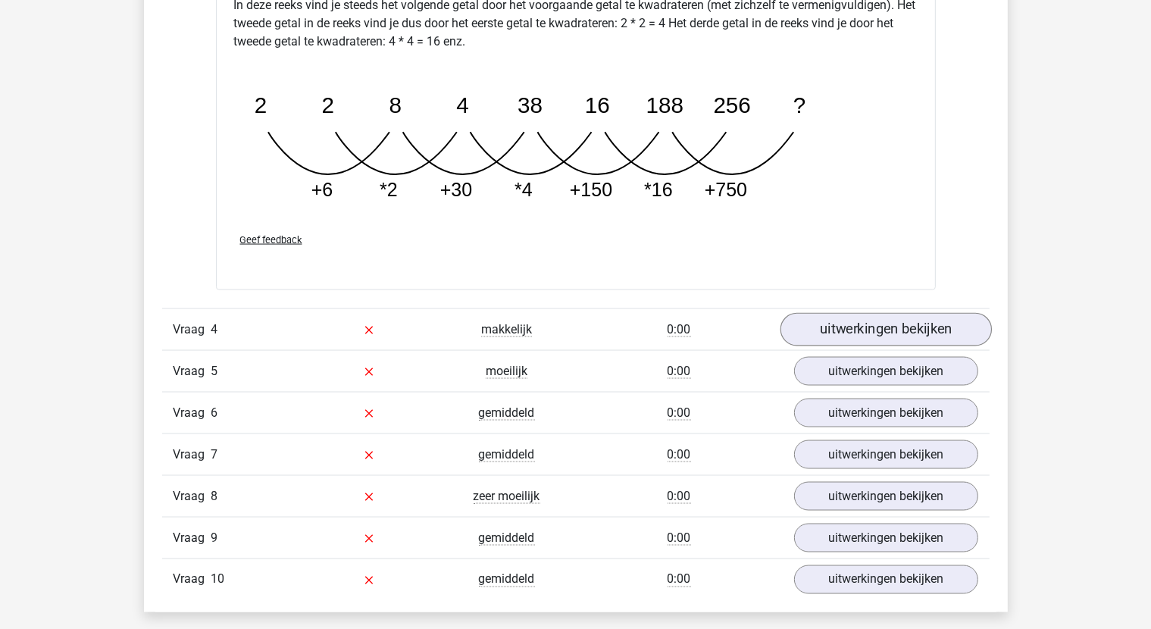
scroll to position [2349, 0]
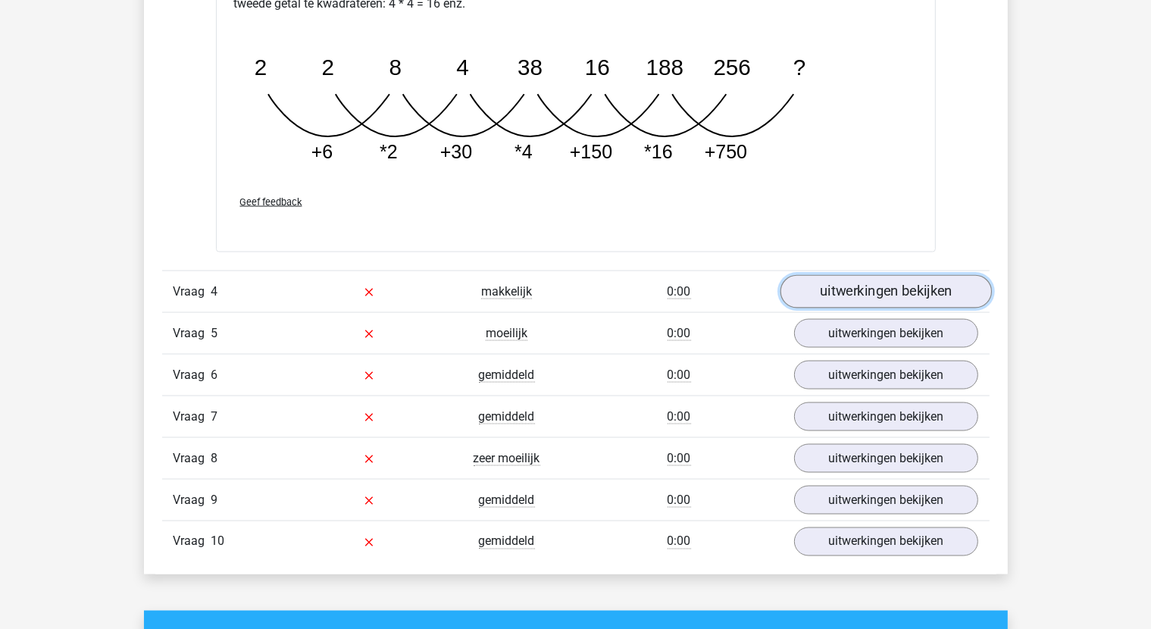
click at [888, 285] on link "uitwerkingen bekijken" at bounding box center [885, 292] width 211 height 33
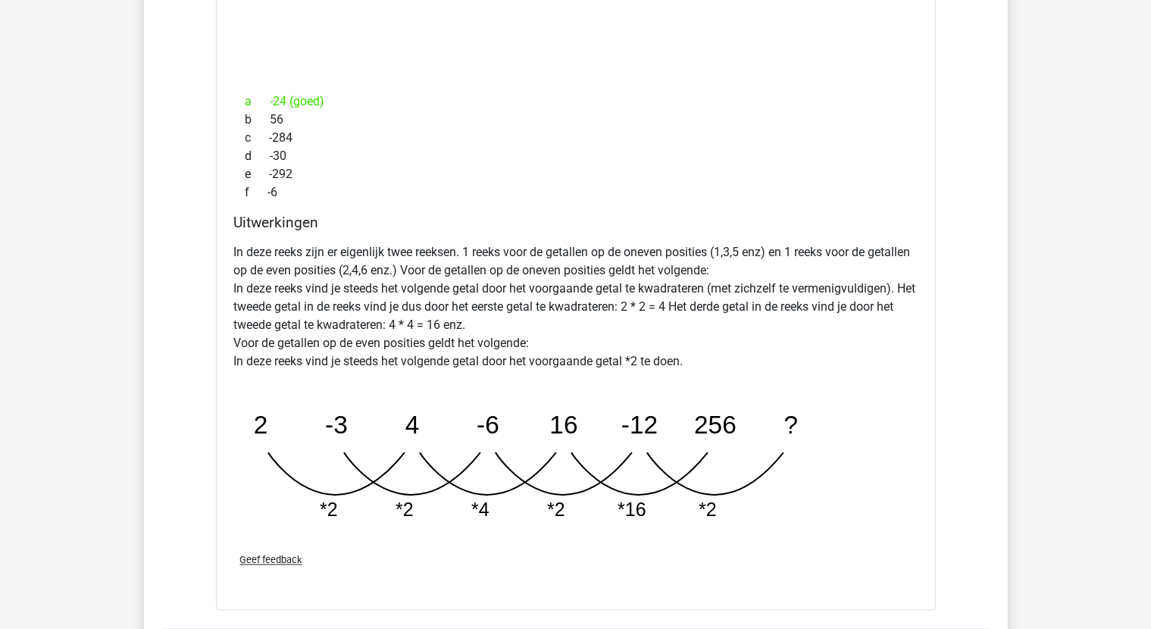
scroll to position [3182, 0]
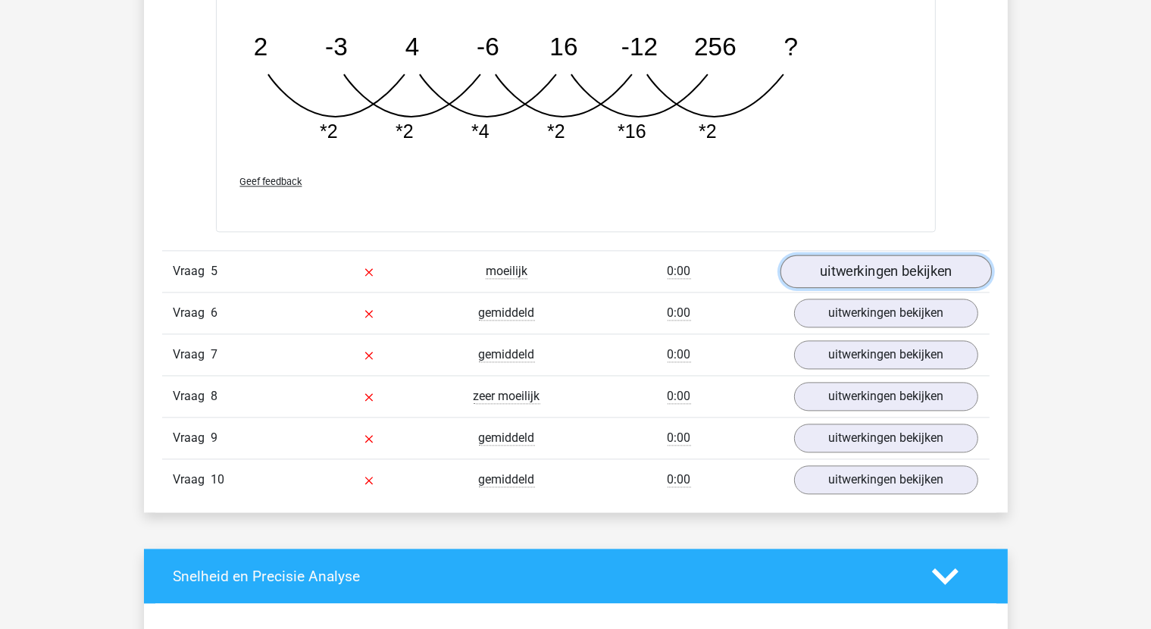
click at [870, 270] on link "uitwerkingen bekijken" at bounding box center [885, 271] width 211 height 33
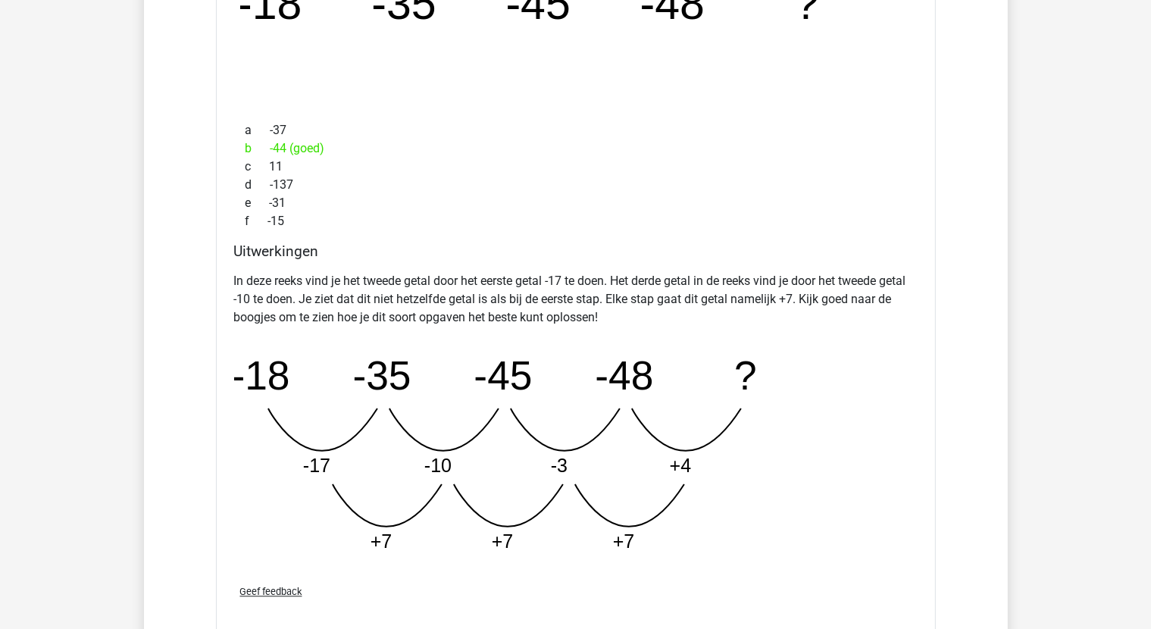
scroll to position [3788, 0]
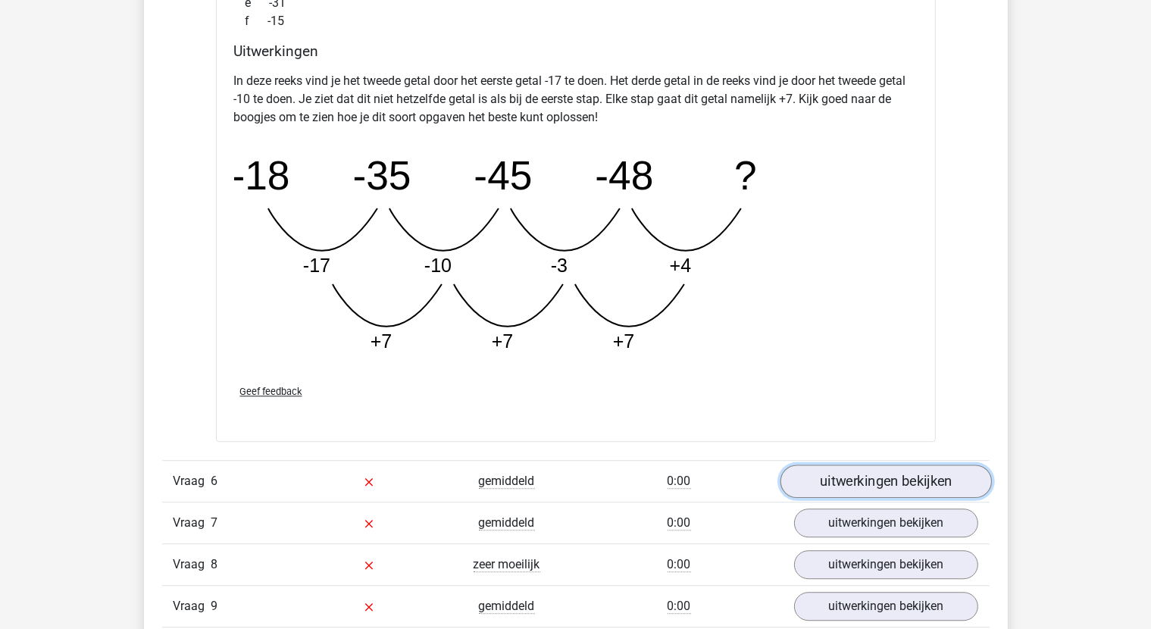
click at [861, 465] on link "uitwerkingen bekijken" at bounding box center [885, 480] width 211 height 33
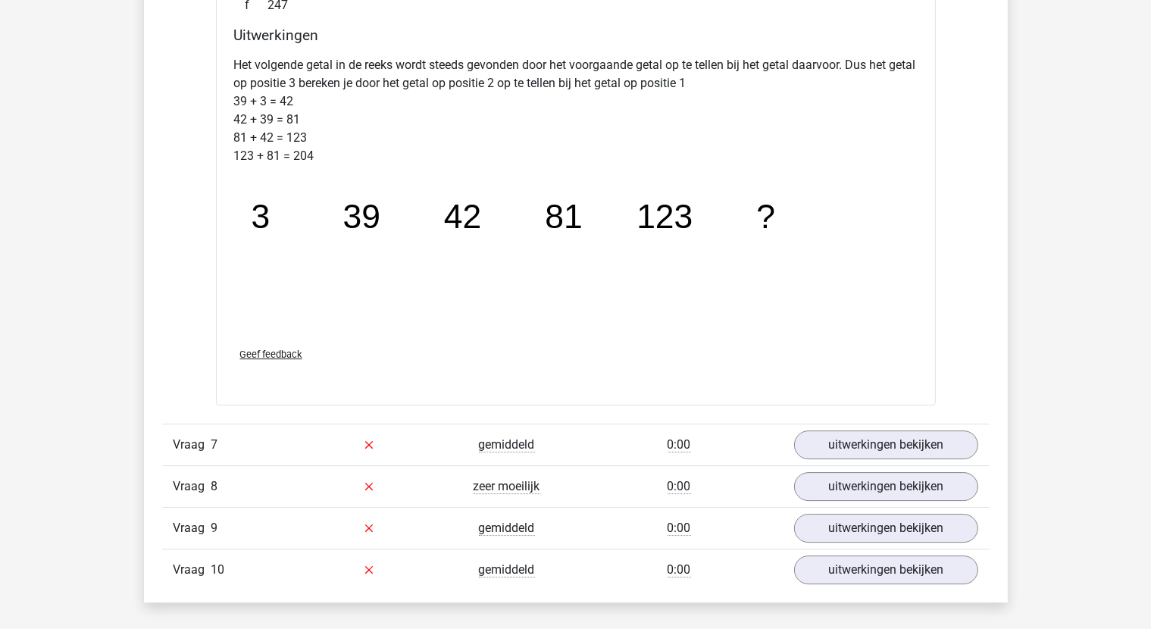
scroll to position [4621, 0]
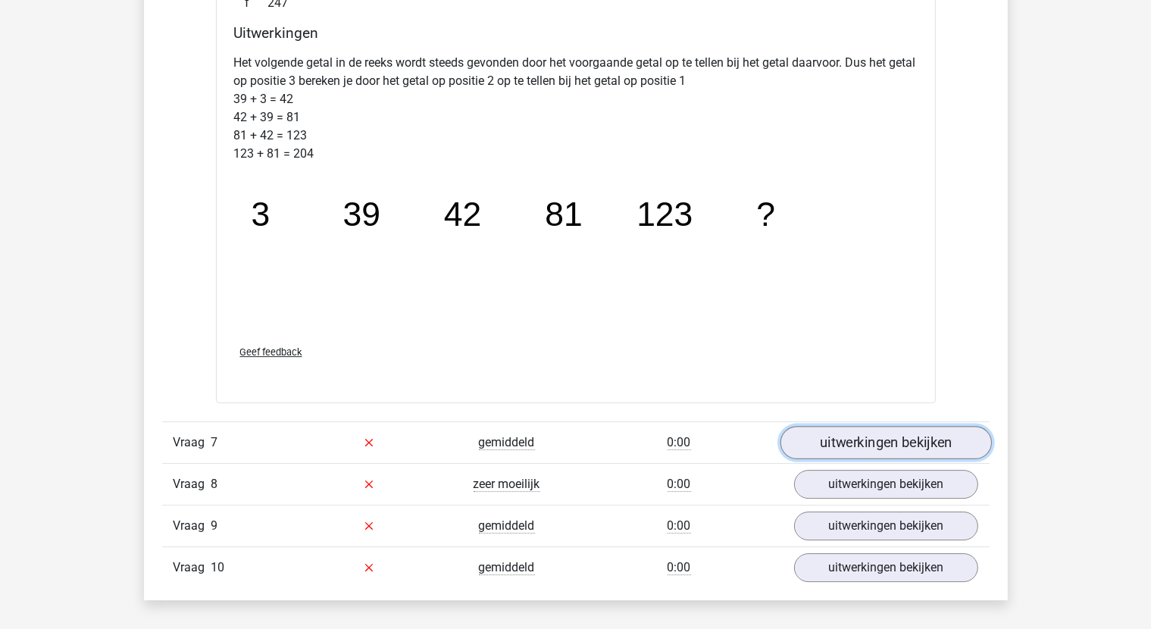
click at [884, 442] on link "uitwerkingen bekijken" at bounding box center [885, 442] width 211 height 33
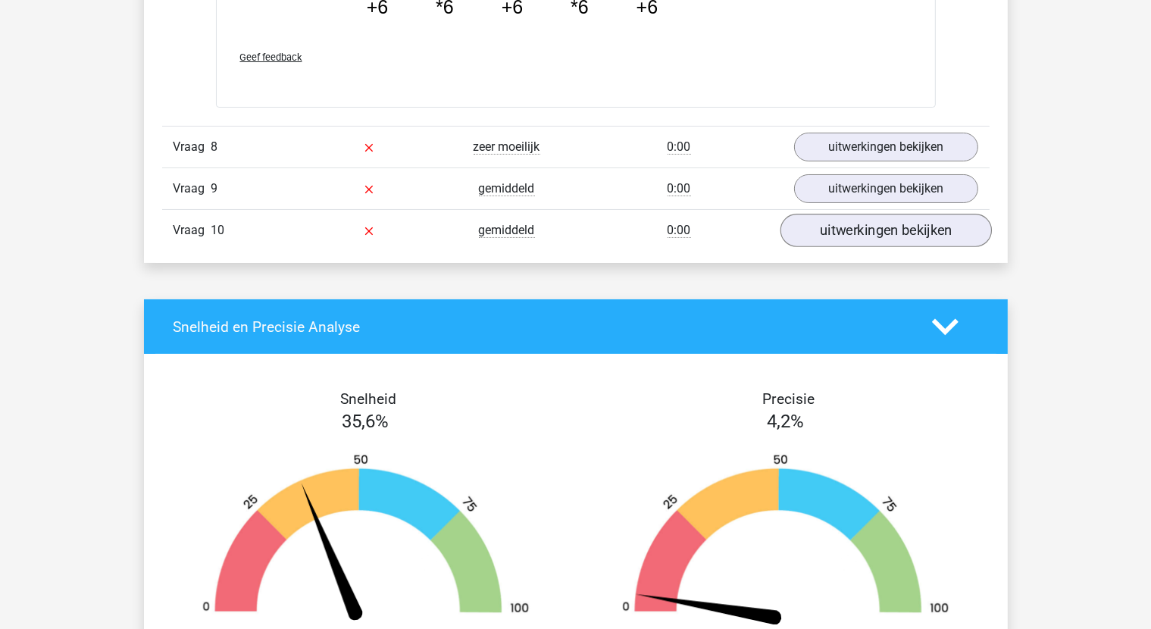
scroll to position [5834, 0]
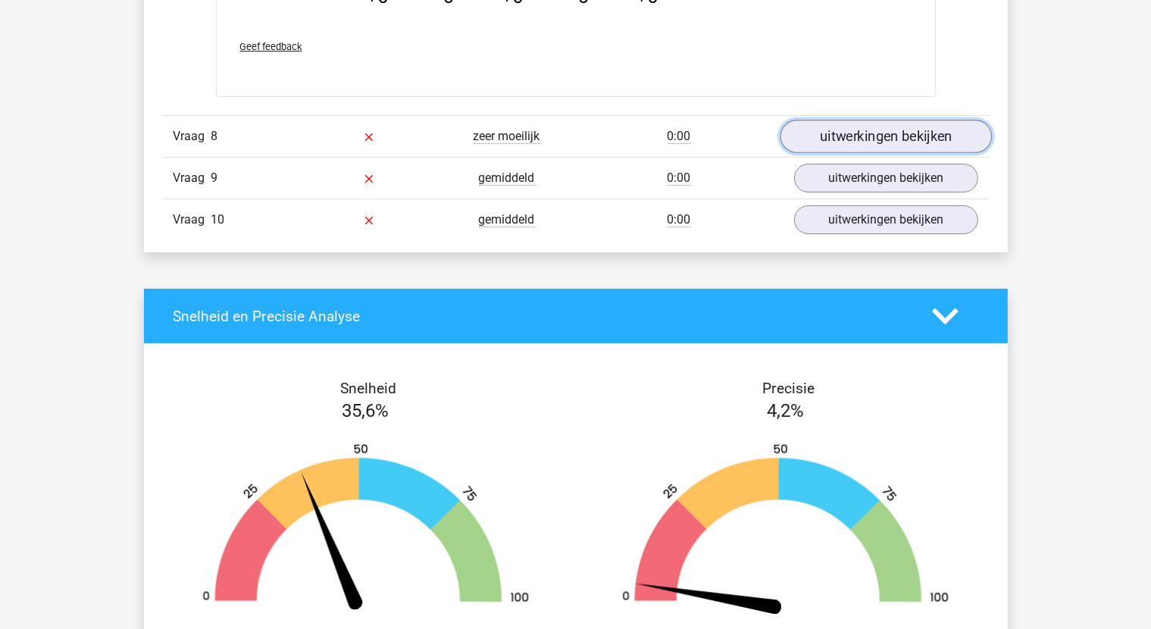
click at [907, 128] on link "uitwerkingen bekijken" at bounding box center [885, 136] width 211 height 33
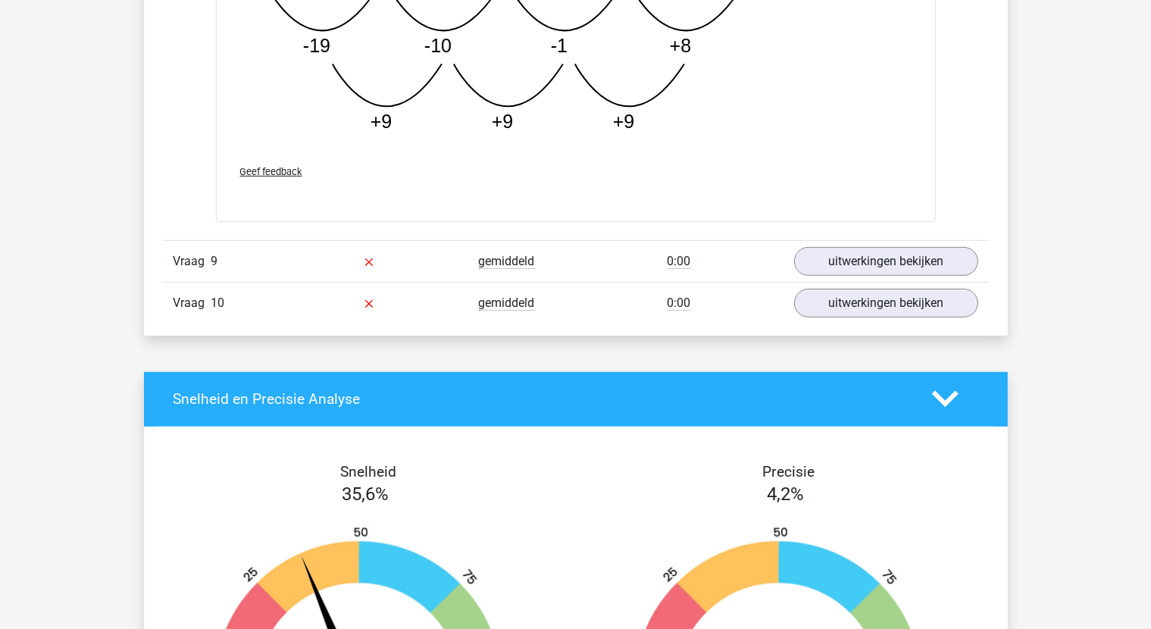
scroll to position [6591, 0]
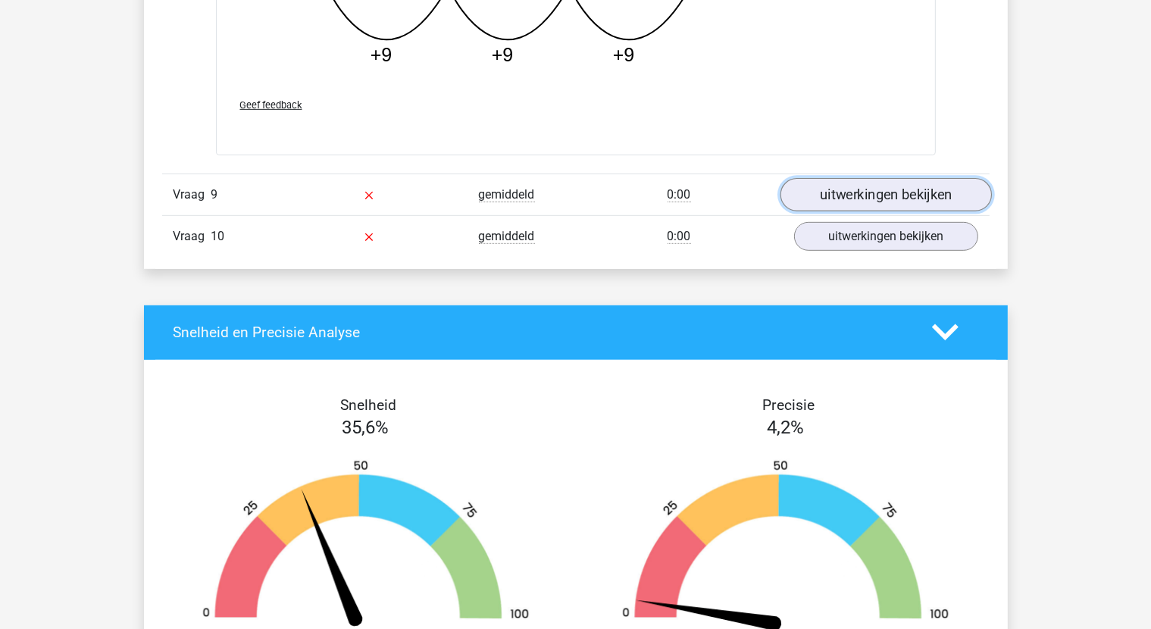
click at [899, 189] on link "uitwerkingen bekijken" at bounding box center [885, 194] width 211 height 33
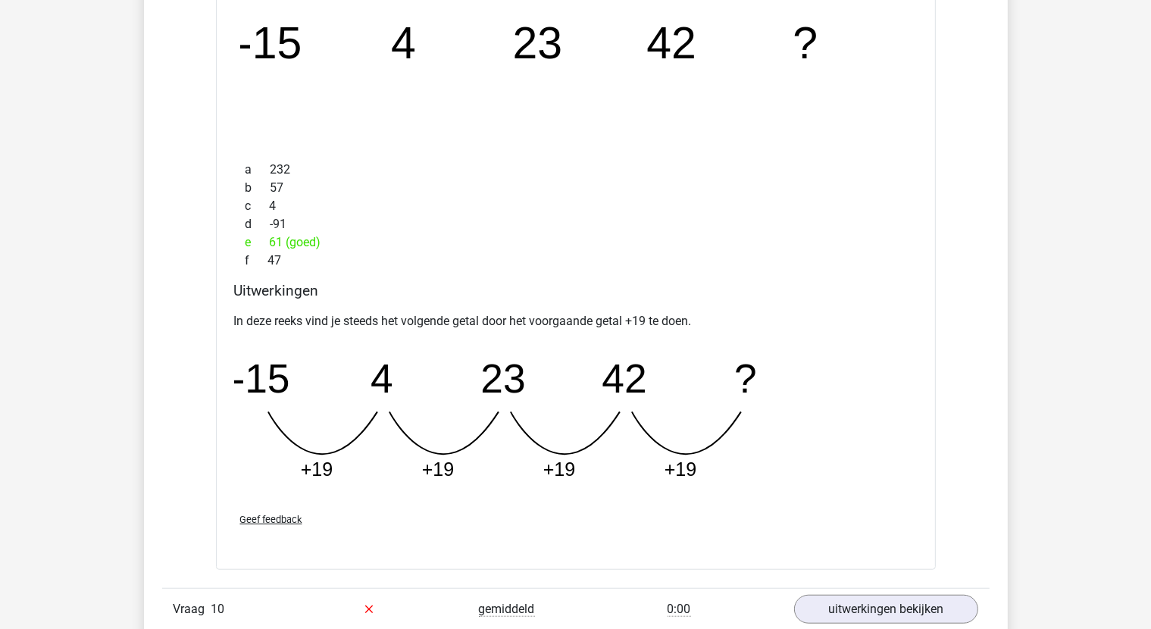
scroll to position [7046, 0]
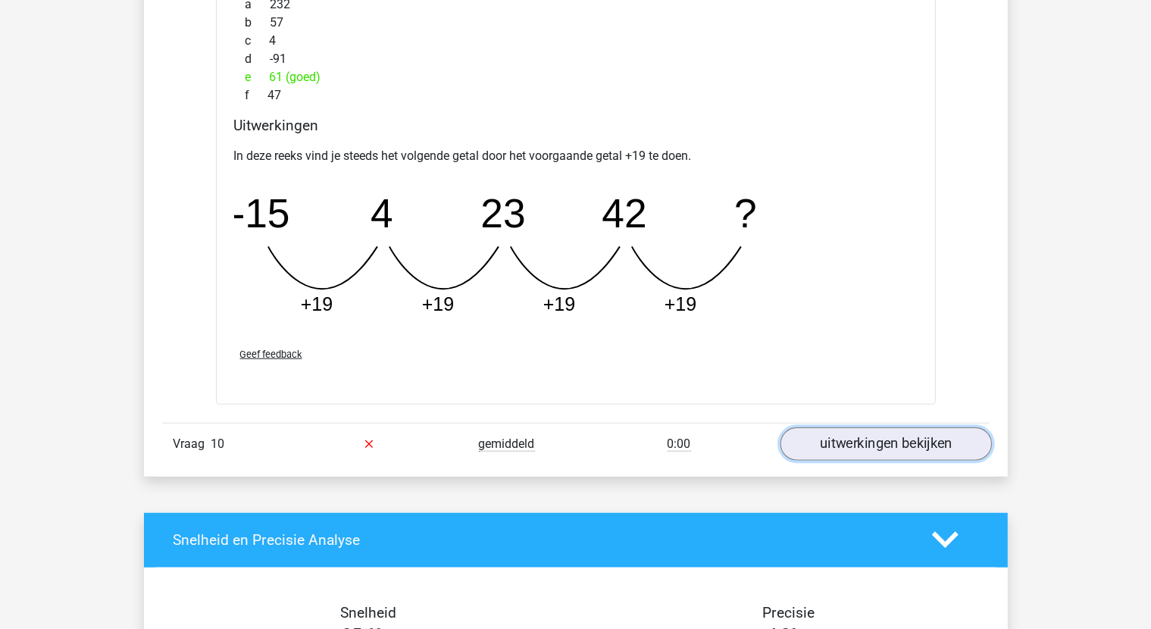
click at [844, 440] on link "uitwerkingen bekijken" at bounding box center [885, 443] width 211 height 33
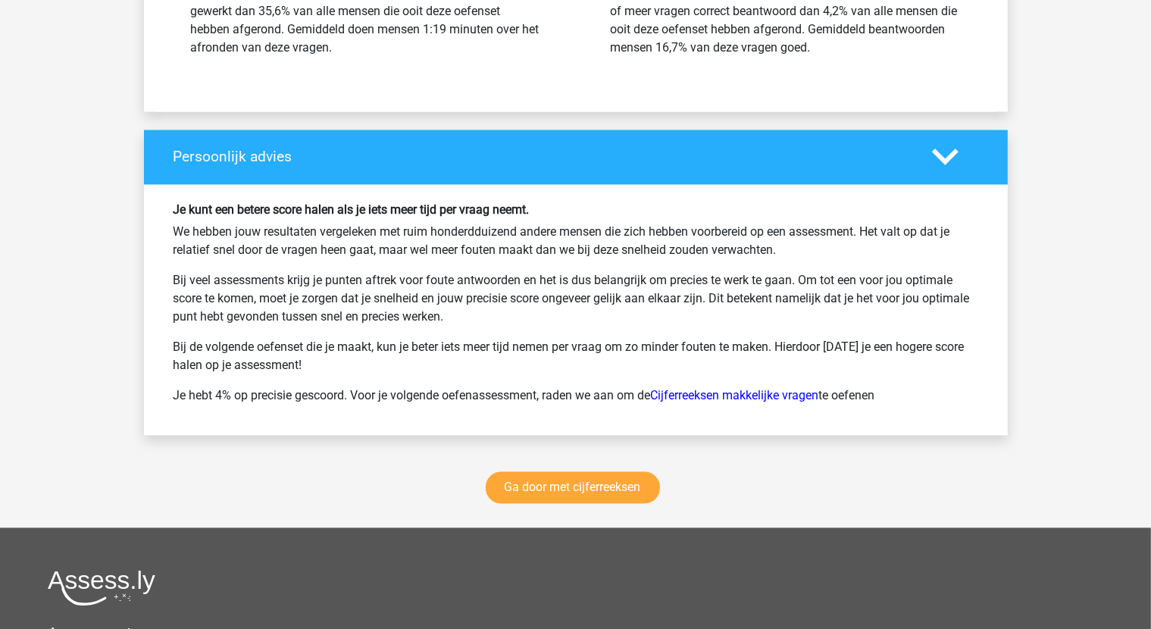
scroll to position [8637, 0]
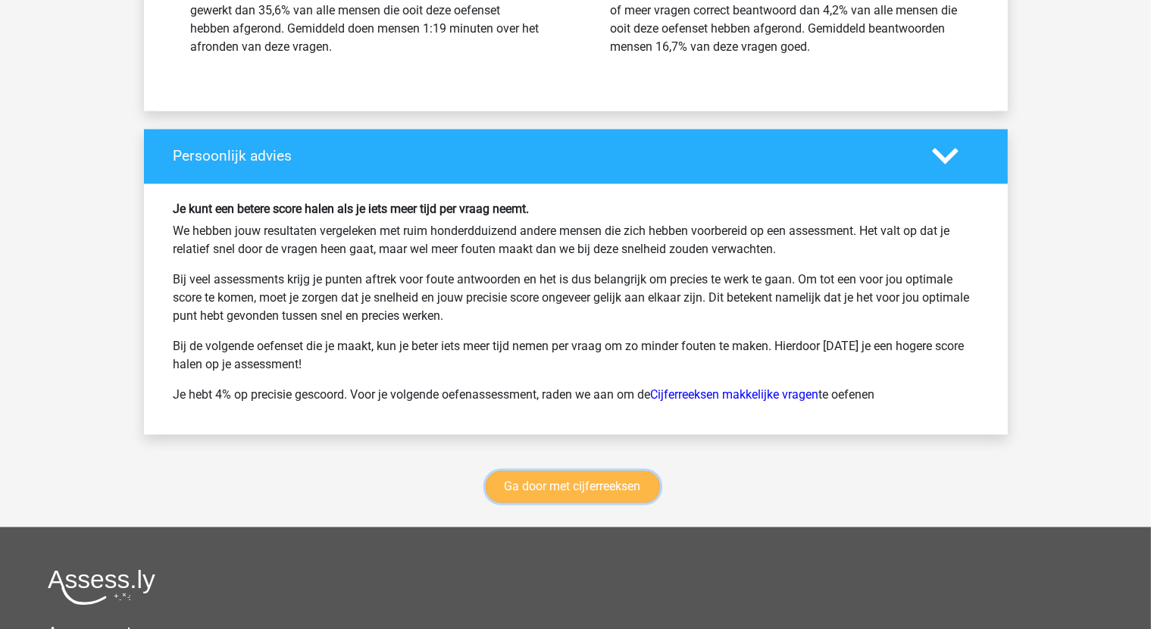
click at [567, 477] on link "Ga door met cijferreeksen" at bounding box center [573, 487] width 174 height 32
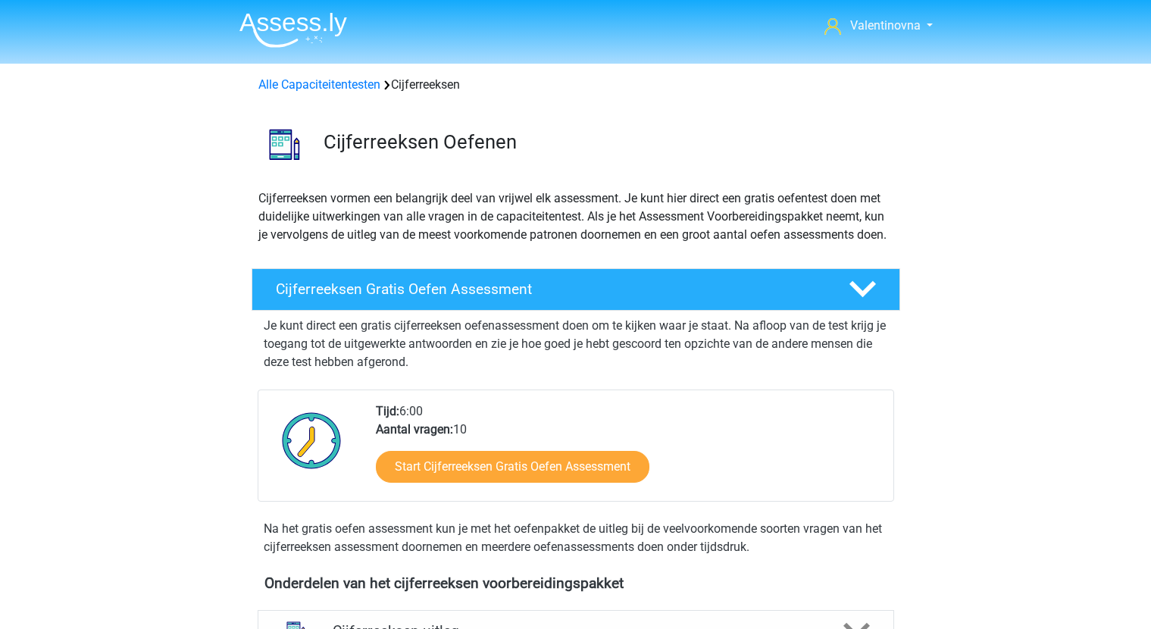
scroll to position [676, 0]
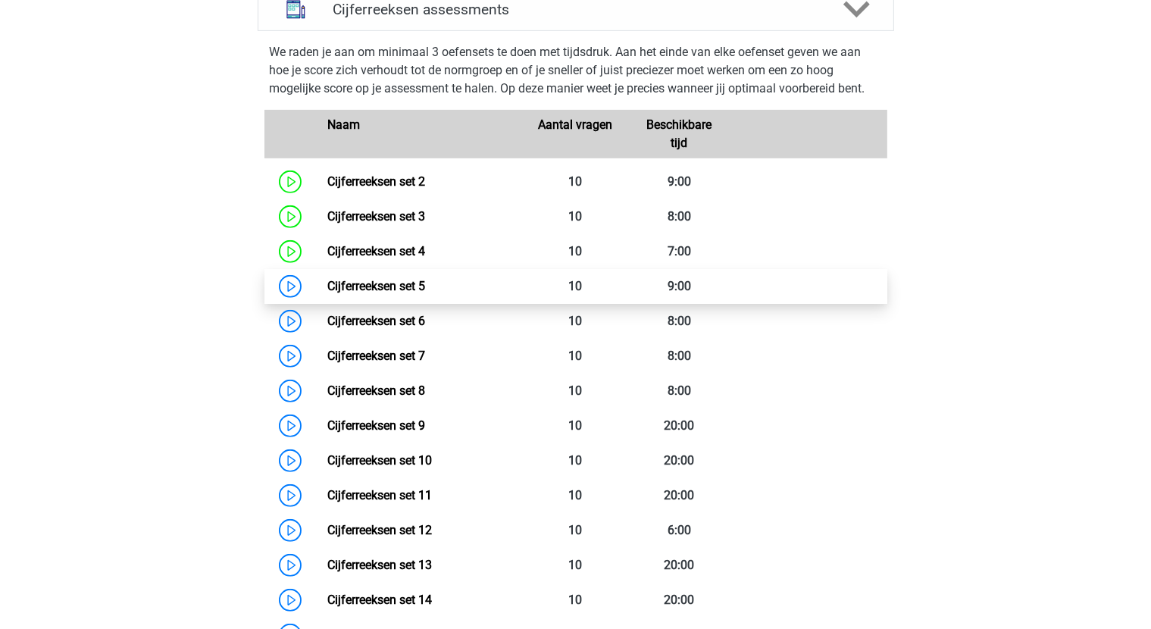
click at [400, 293] on link "Cijferreeksen set 5" at bounding box center [376, 286] width 98 height 14
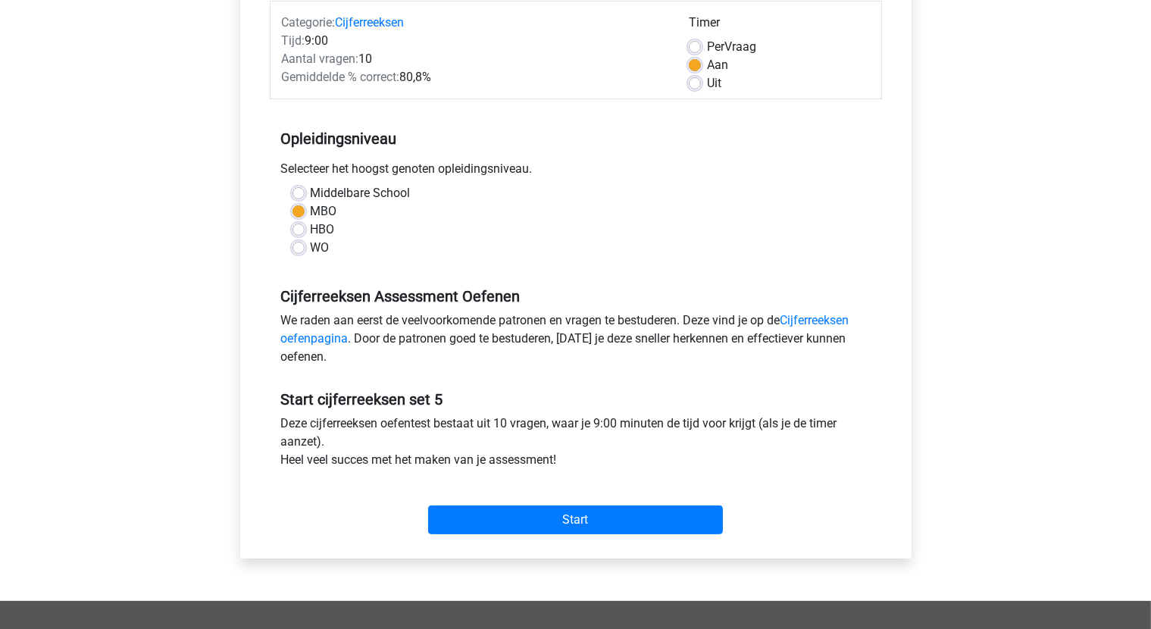
scroll to position [303, 0]
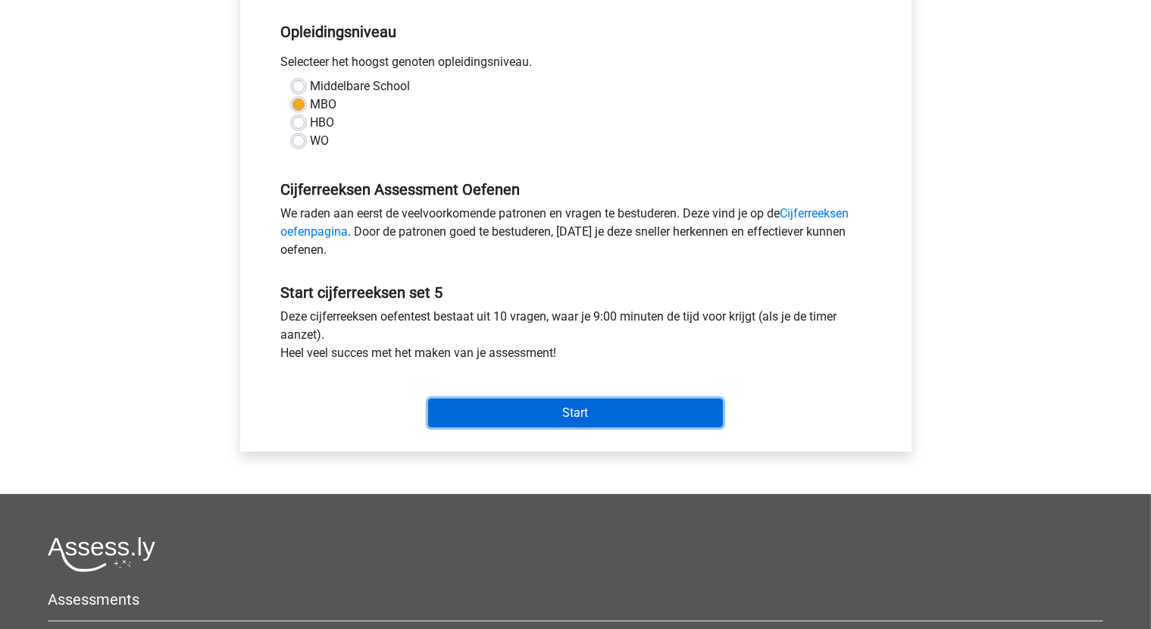
click at [608, 406] on input "Start" at bounding box center [575, 413] width 295 height 29
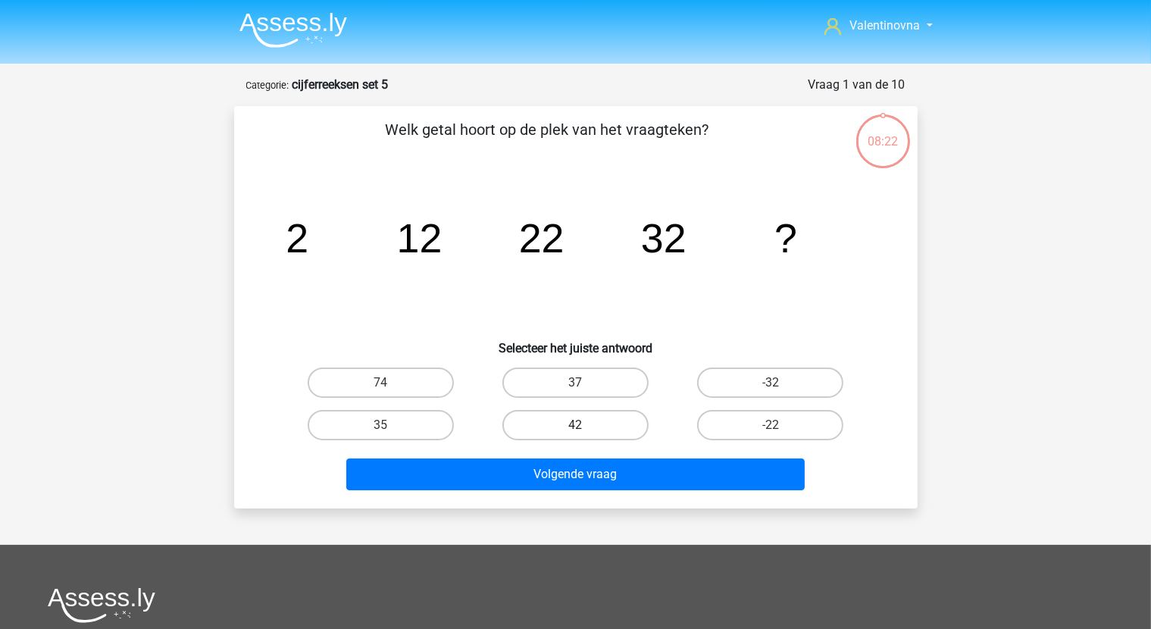
click at [615, 434] on label "42" at bounding box center [575, 425] width 146 height 30
click at [585, 434] on input "42" at bounding box center [580, 430] width 10 height 10
radio input "true"
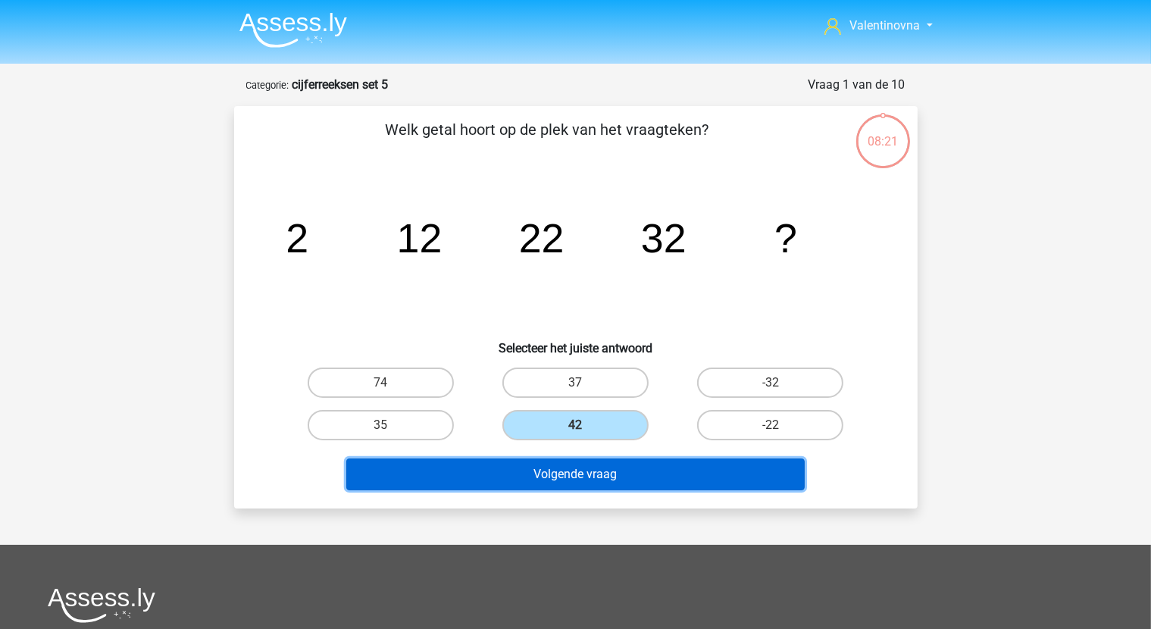
click at [642, 480] on button "Volgende vraag" at bounding box center [575, 474] width 458 height 32
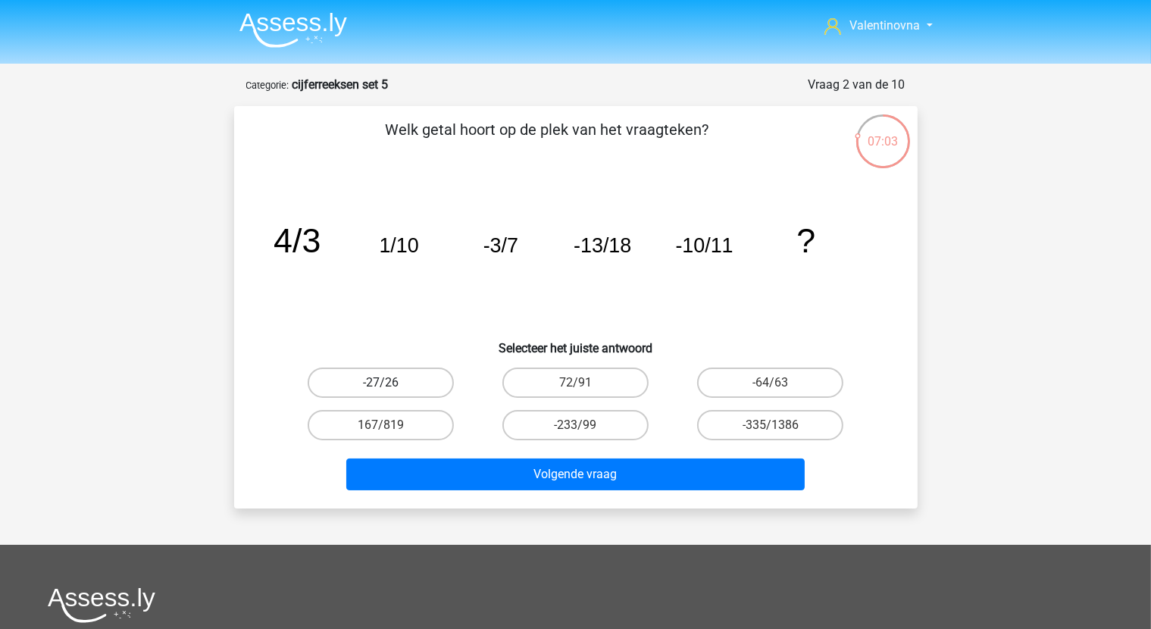
drag, startPoint x: 403, startPoint y: 380, endPoint x: 412, endPoint y: 386, distance: 10.5
click at [410, 386] on label "-27/26" at bounding box center [381, 382] width 146 height 30
click at [390, 386] on input "-27/26" at bounding box center [385, 388] width 10 height 10
radio input "true"
click at [576, 489] on div "Volgende vraag" at bounding box center [575, 477] width 585 height 38
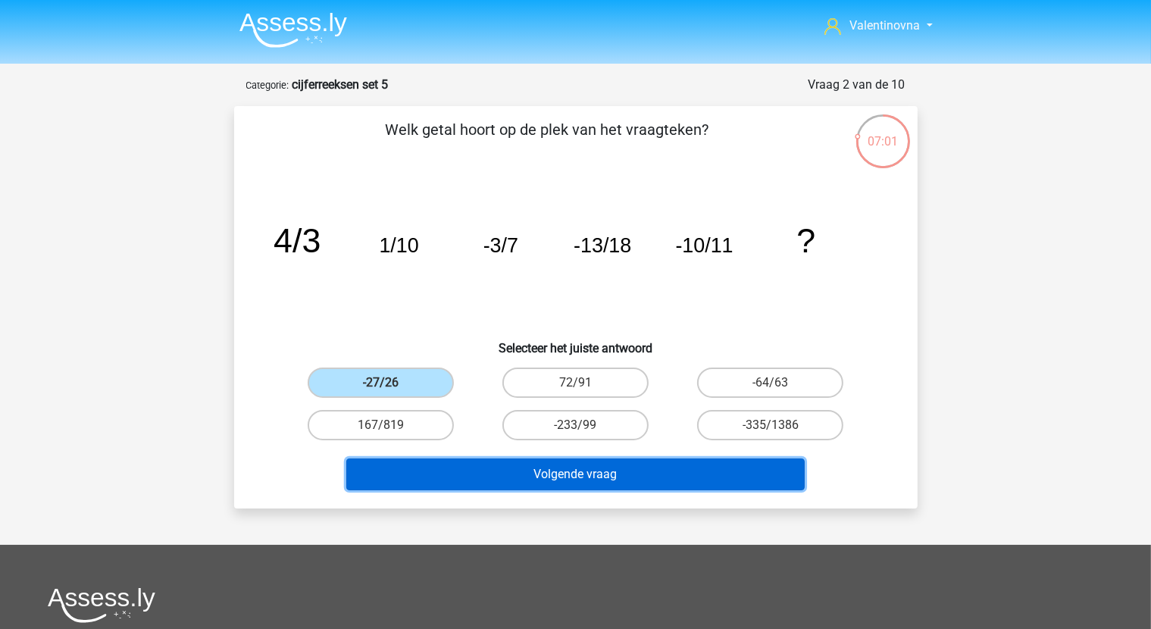
click at [579, 480] on button "Volgende vraag" at bounding box center [575, 474] width 458 height 32
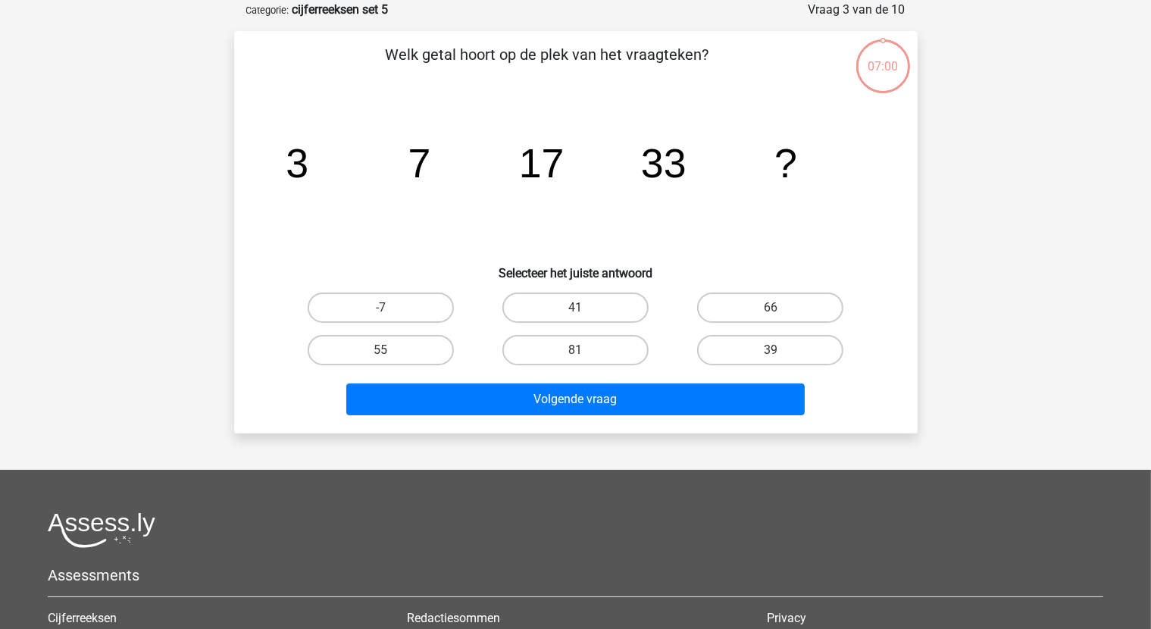
scroll to position [76, 0]
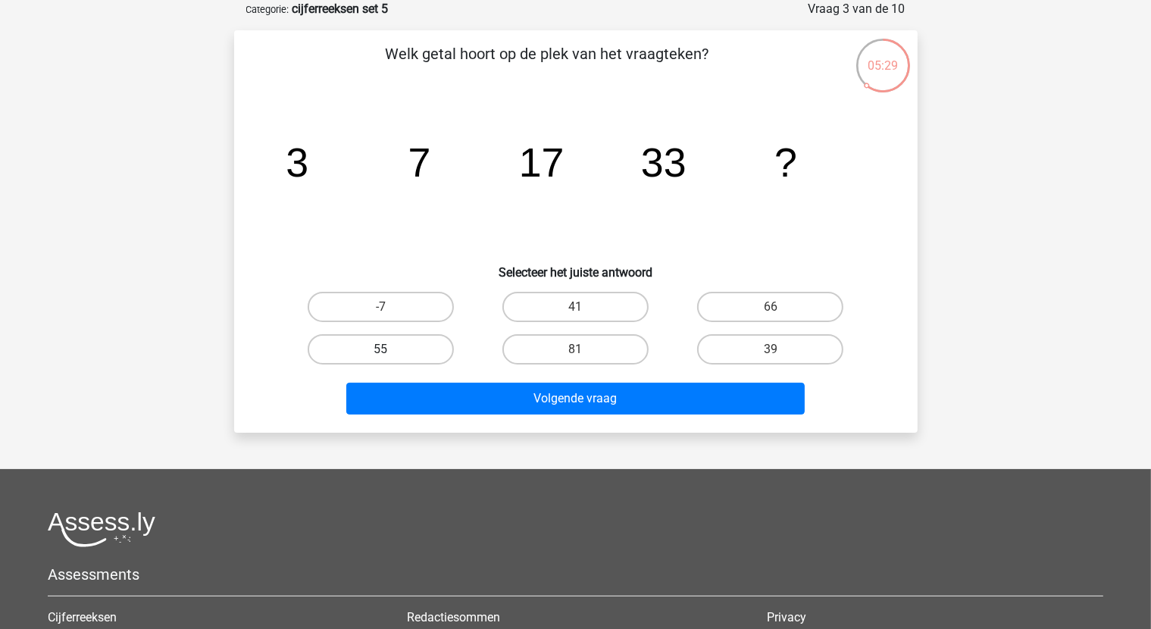
click at [406, 341] on label "55" at bounding box center [381, 349] width 146 height 30
click at [390, 349] on input "55" at bounding box center [385, 354] width 10 height 10
radio input "true"
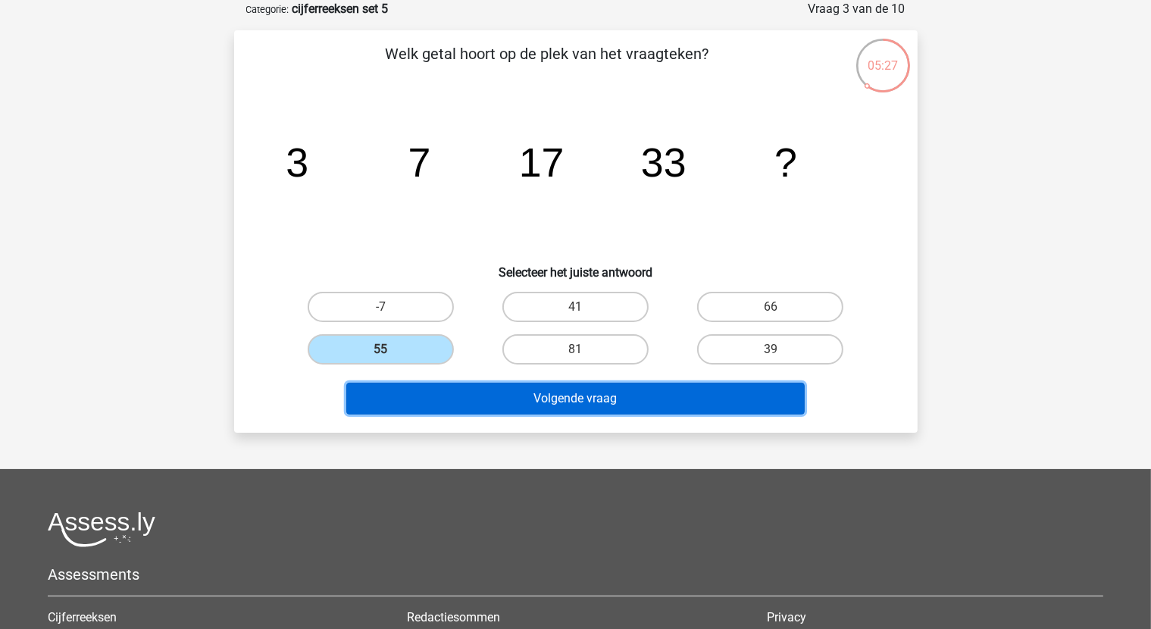
click at [545, 402] on button "Volgende vraag" at bounding box center [575, 399] width 458 height 32
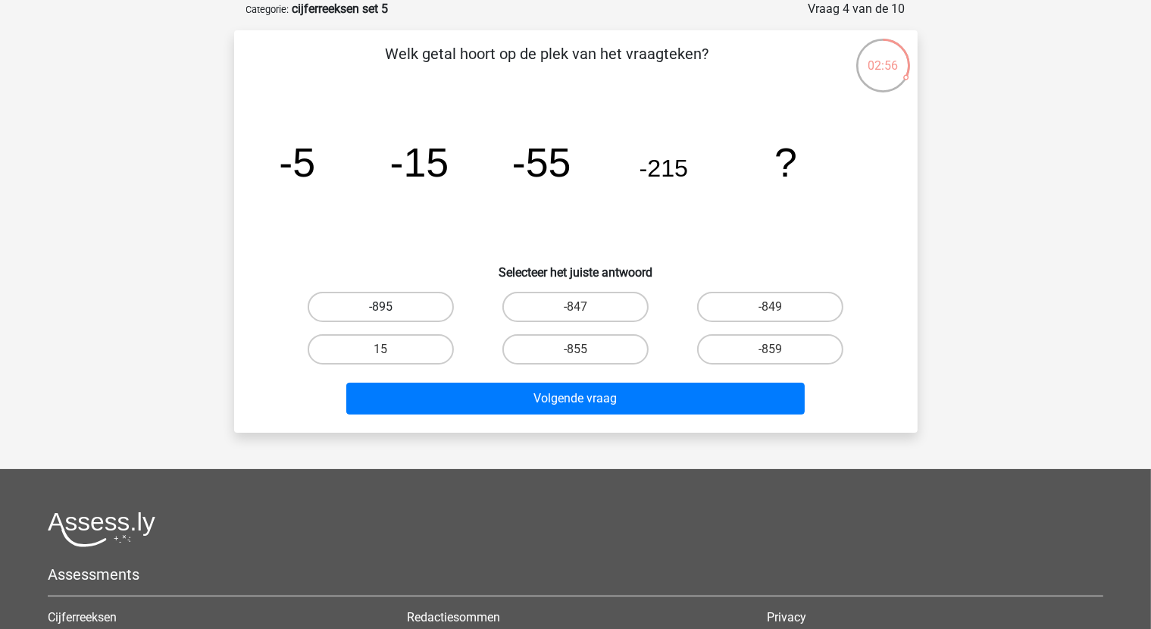
click at [414, 304] on label "-895" at bounding box center [381, 307] width 146 height 30
click at [390, 307] on input "-895" at bounding box center [385, 312] width 10 height 10
radio input "true"
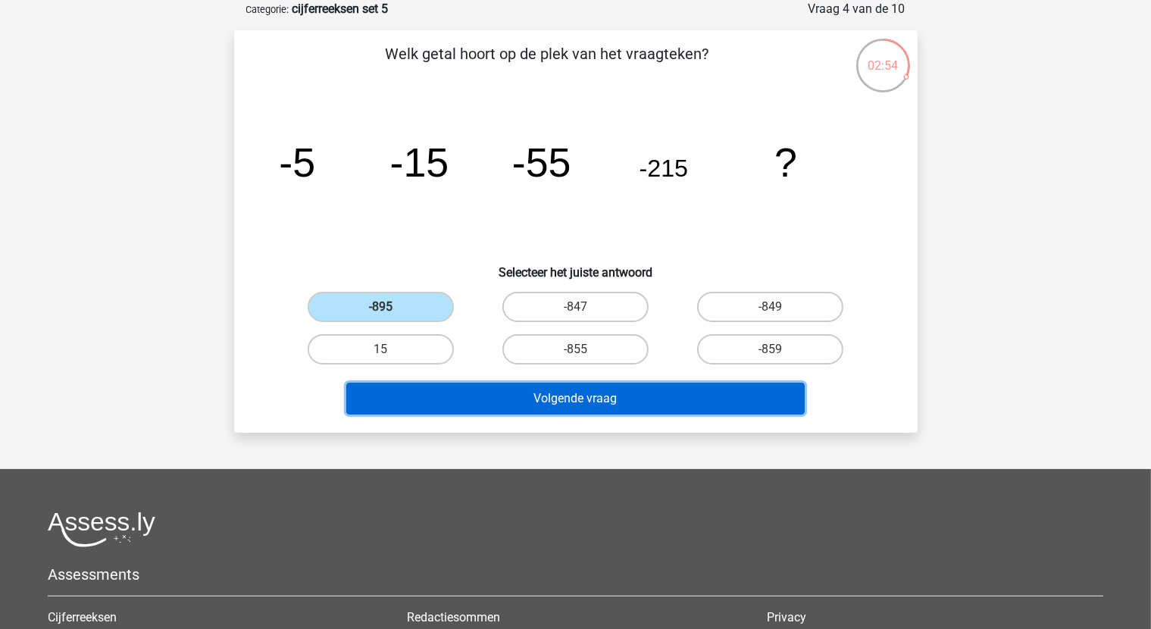
click at [561, 398] on button "Volgende vraag" at bounding box center [575, 399] width 458 height 32
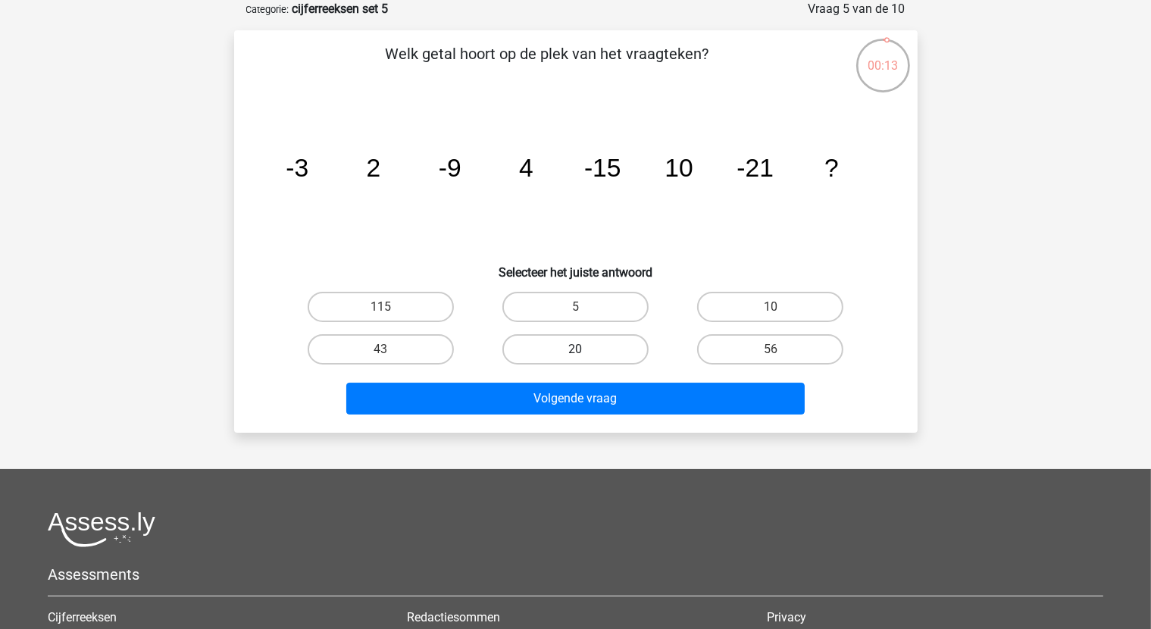
click at [598, 355] on label "20" at bounding box center [575, 349] width 146 height 30
click at [585, 355] on input "20" at bounding box center [580, 354] width 10 height 10
radio input "true"
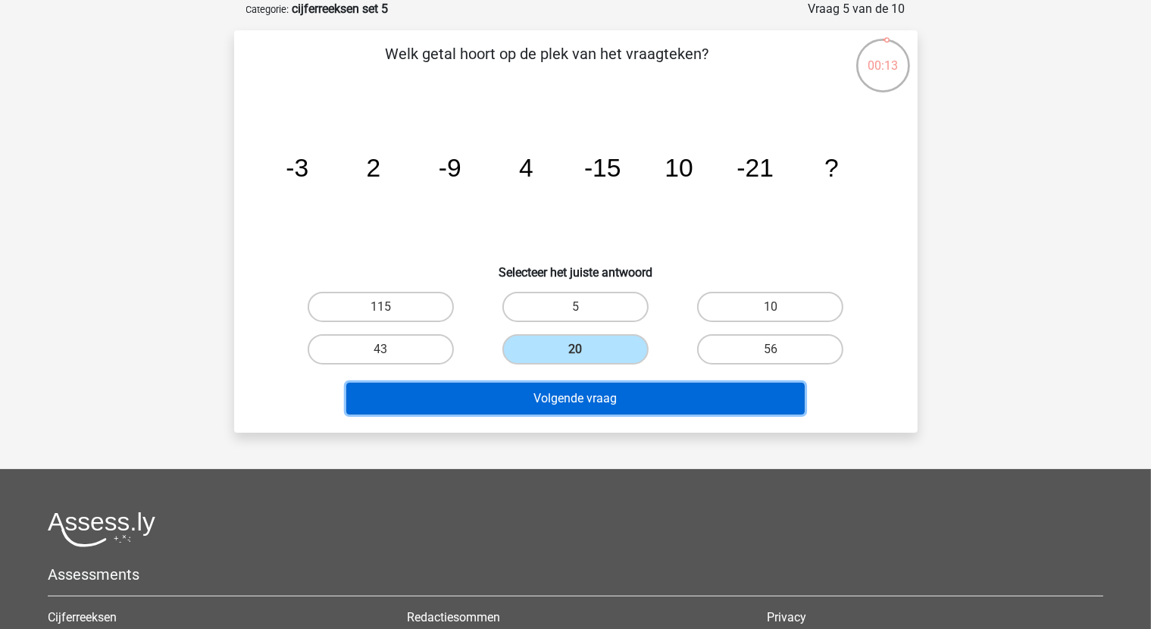
click at [595, 390] on button "Volgende vraag" at bounding box center [575, 399] width 458 height 32
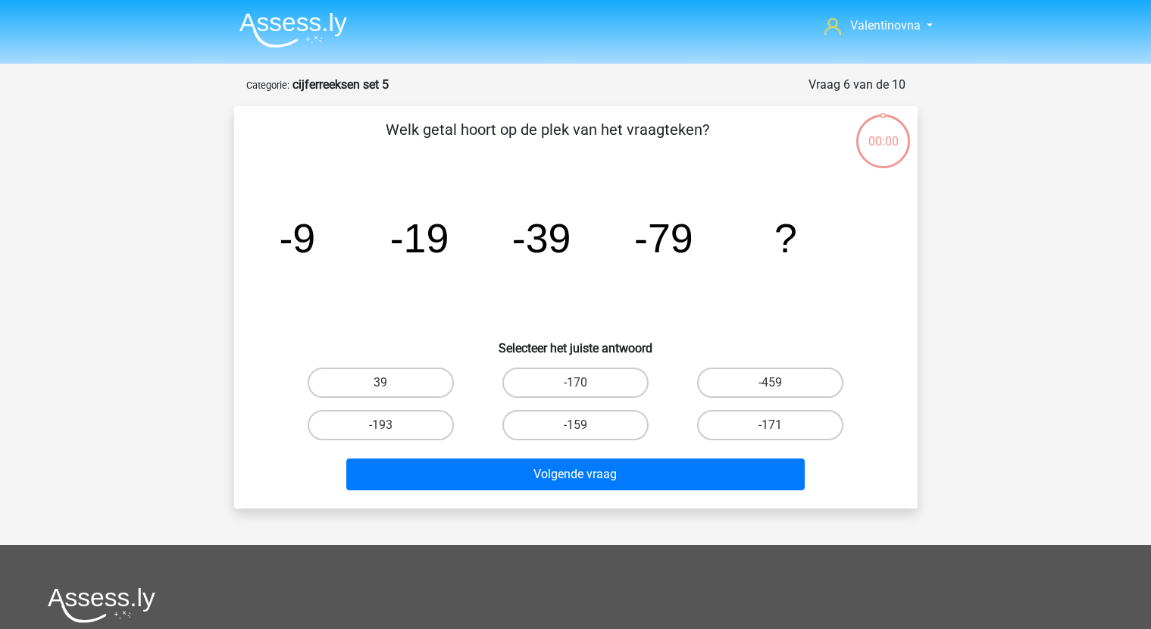
scroll to position [76, 0]
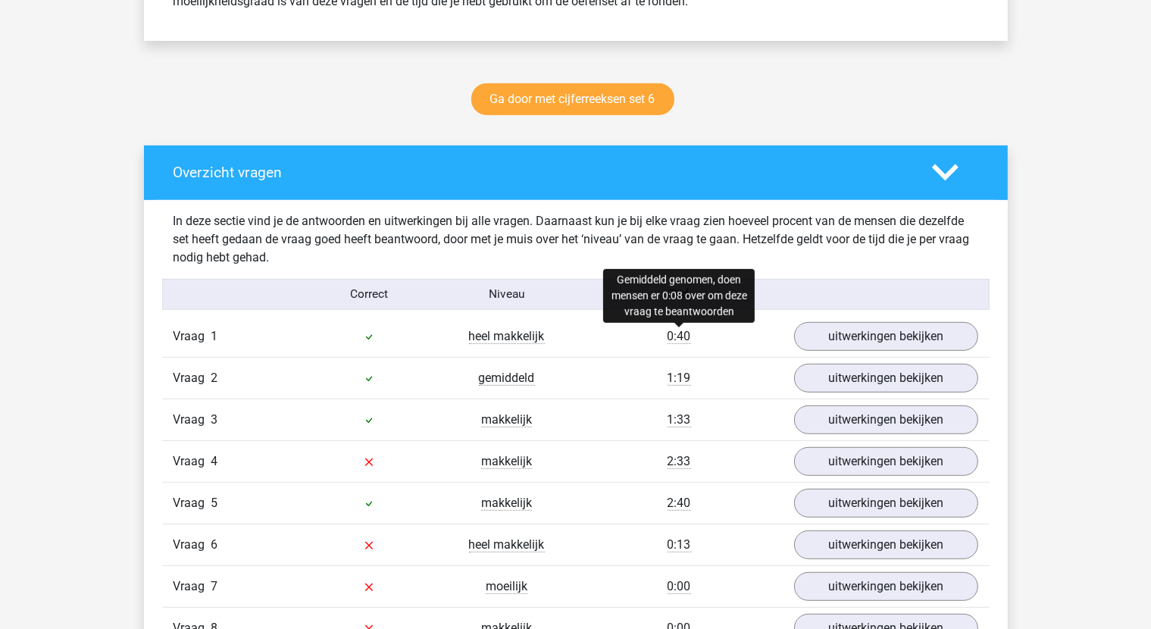
scroll to position [909, 0]
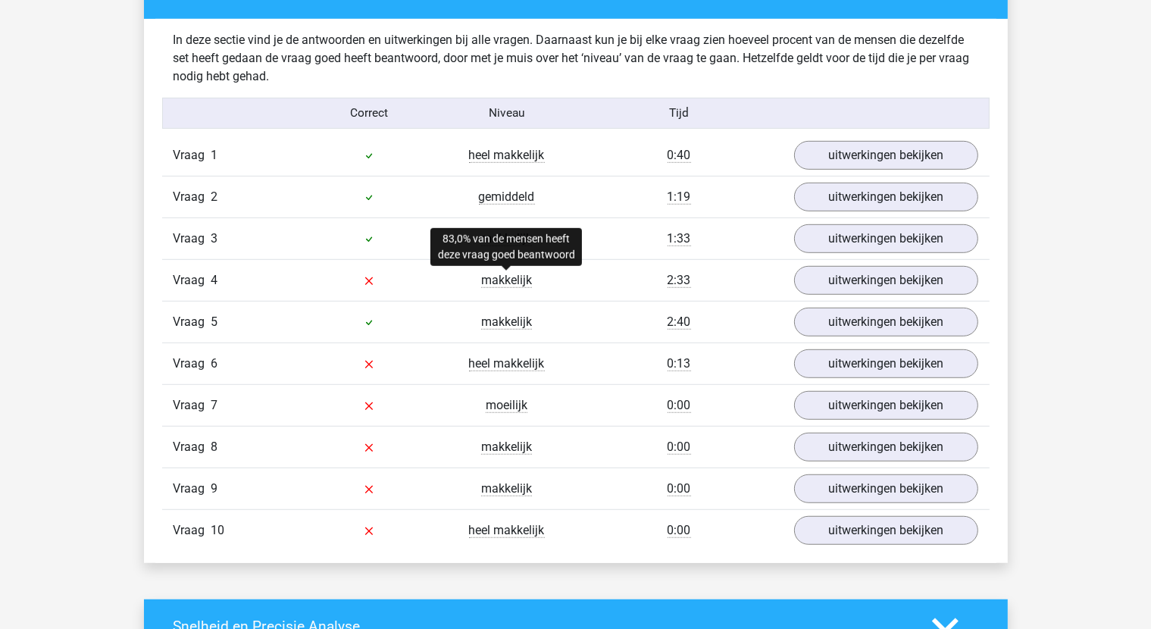
click at [497, 281] on span "makkelijk" at bounding box center [506, 280] width 51 height 15
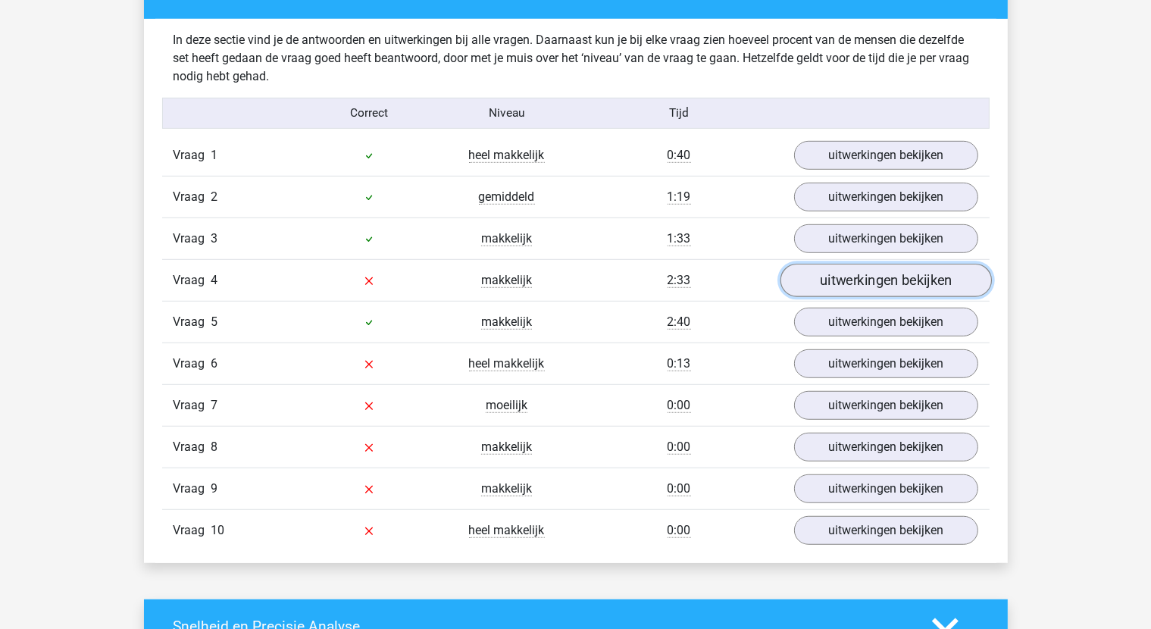
click at [817, 282] on link "uitwerkingen bekijken" at bounding box center [885, 280] width 211 height 33
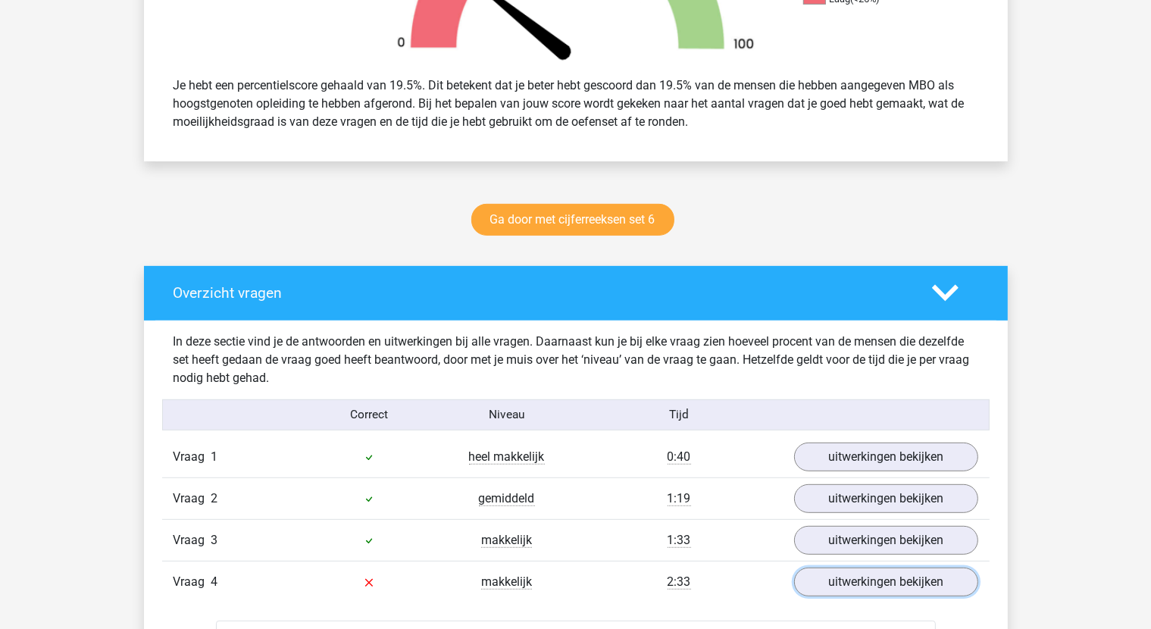
scroll to position [606, 0]
